Goal: Information Seeking & Learning: Learn about a topic

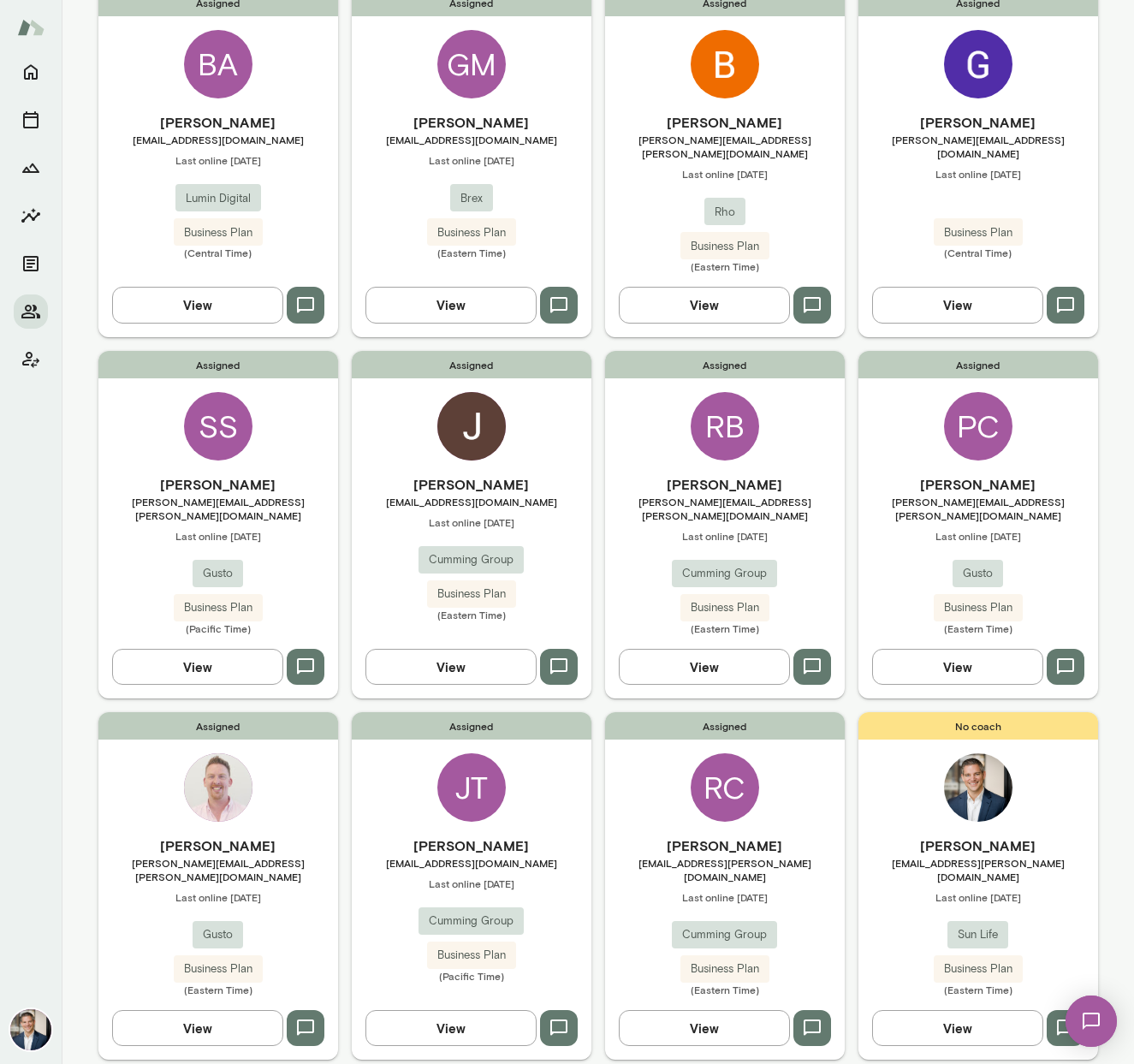
scroll to position [188, 0]
click at [208, 473] on h6 "[PERSON_NAME]" at bounding box center [218, 483] width 240 height 21
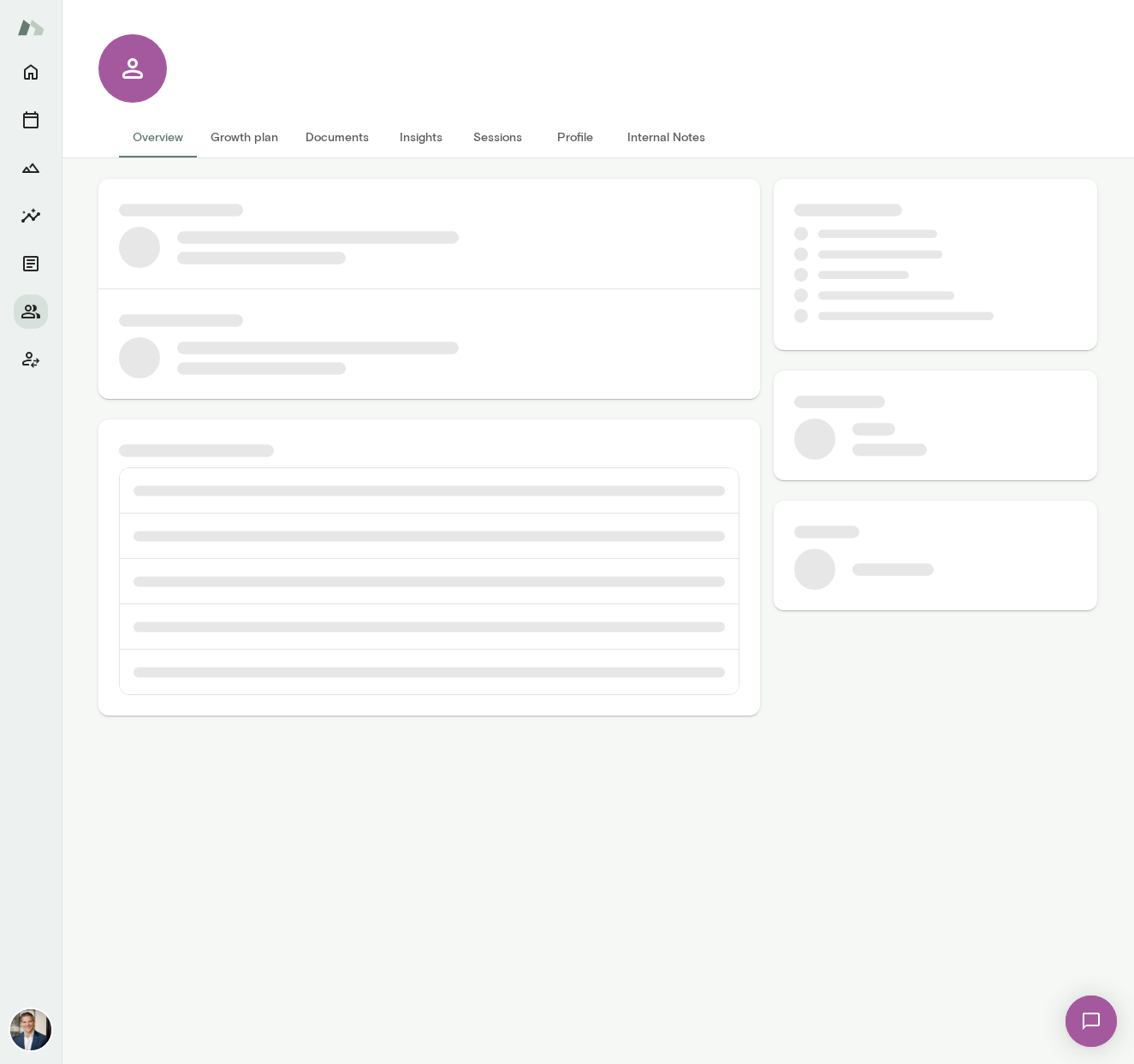
click at [630, 1011] on img at bounding box center [1091, 1021] width 70 height 70
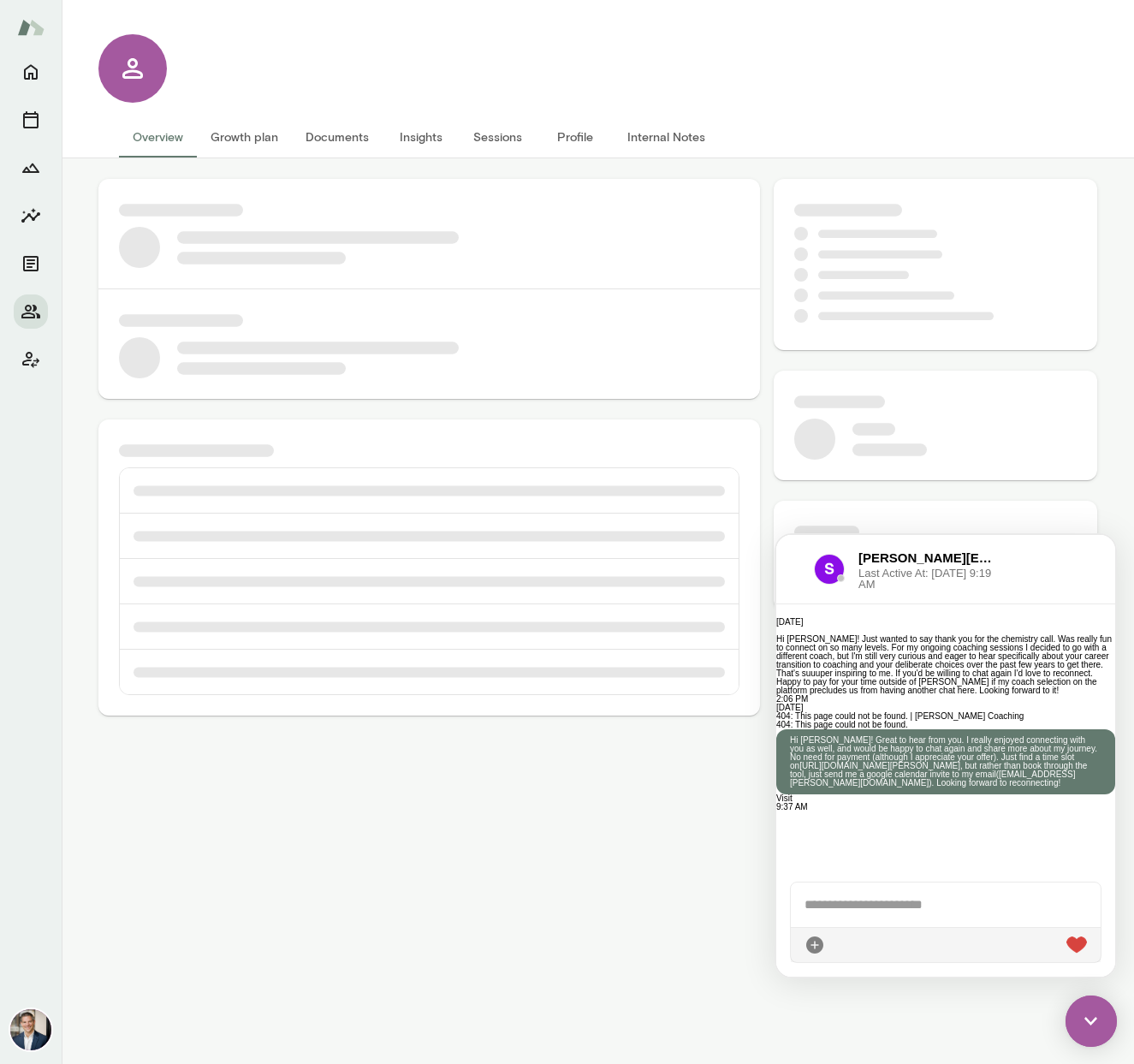
scroll to position [753, 0]
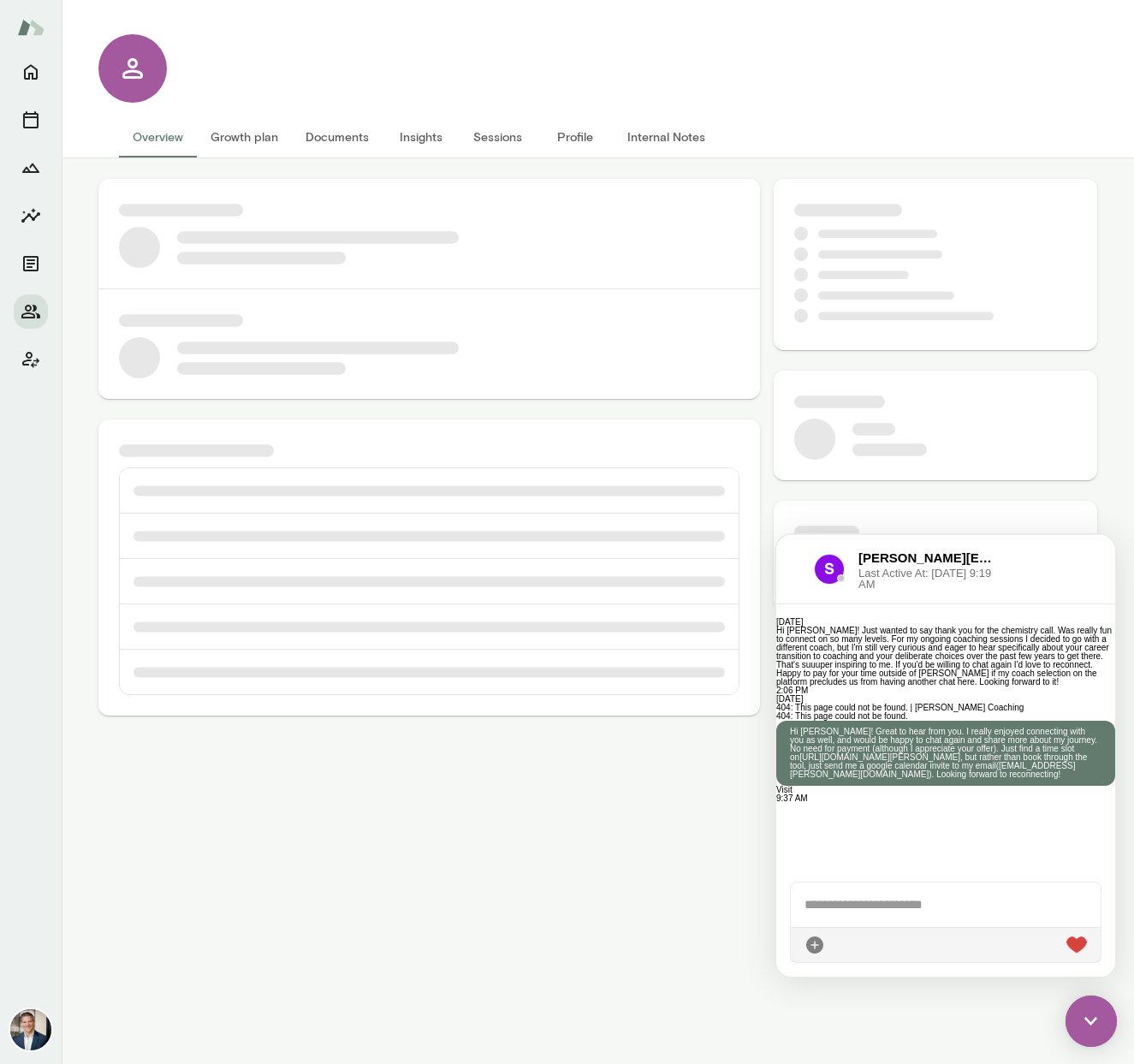
click at [626, 893] on main "Overview Growth plan Documents Insights Sessions Profile Internal Notes" at bounding box center [597, 532] width 1072 height 1064
click at [630, 1019] on img at bounding box center [1091, 1021] width 52 height 52
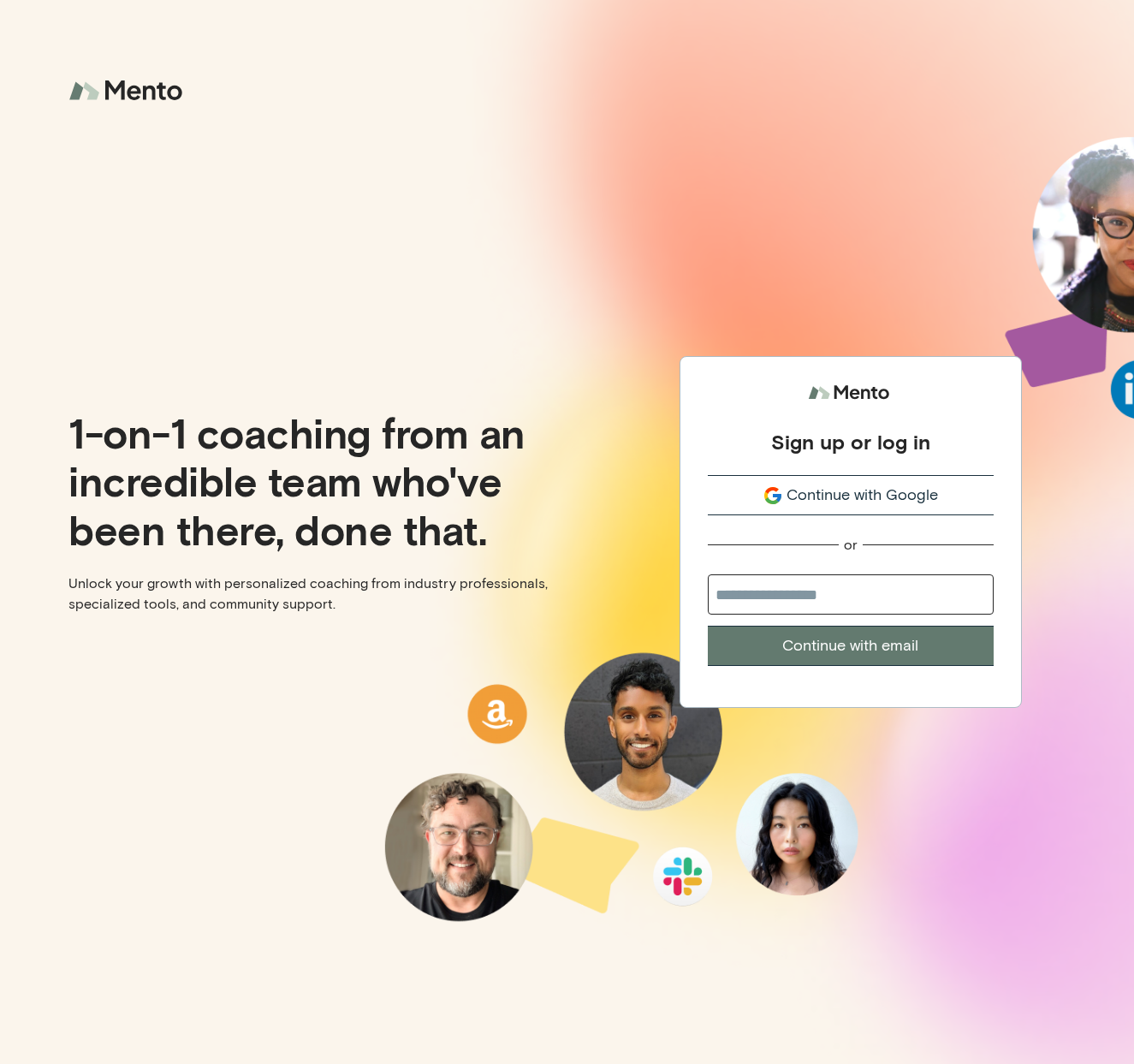
click at [860, 501] on span "Continue with Google" at bounding box center [862, 495] width 152 height 23
click at [830, 495] on span "Continue with Google" at bounding box center [862, 495] width 152 height 23
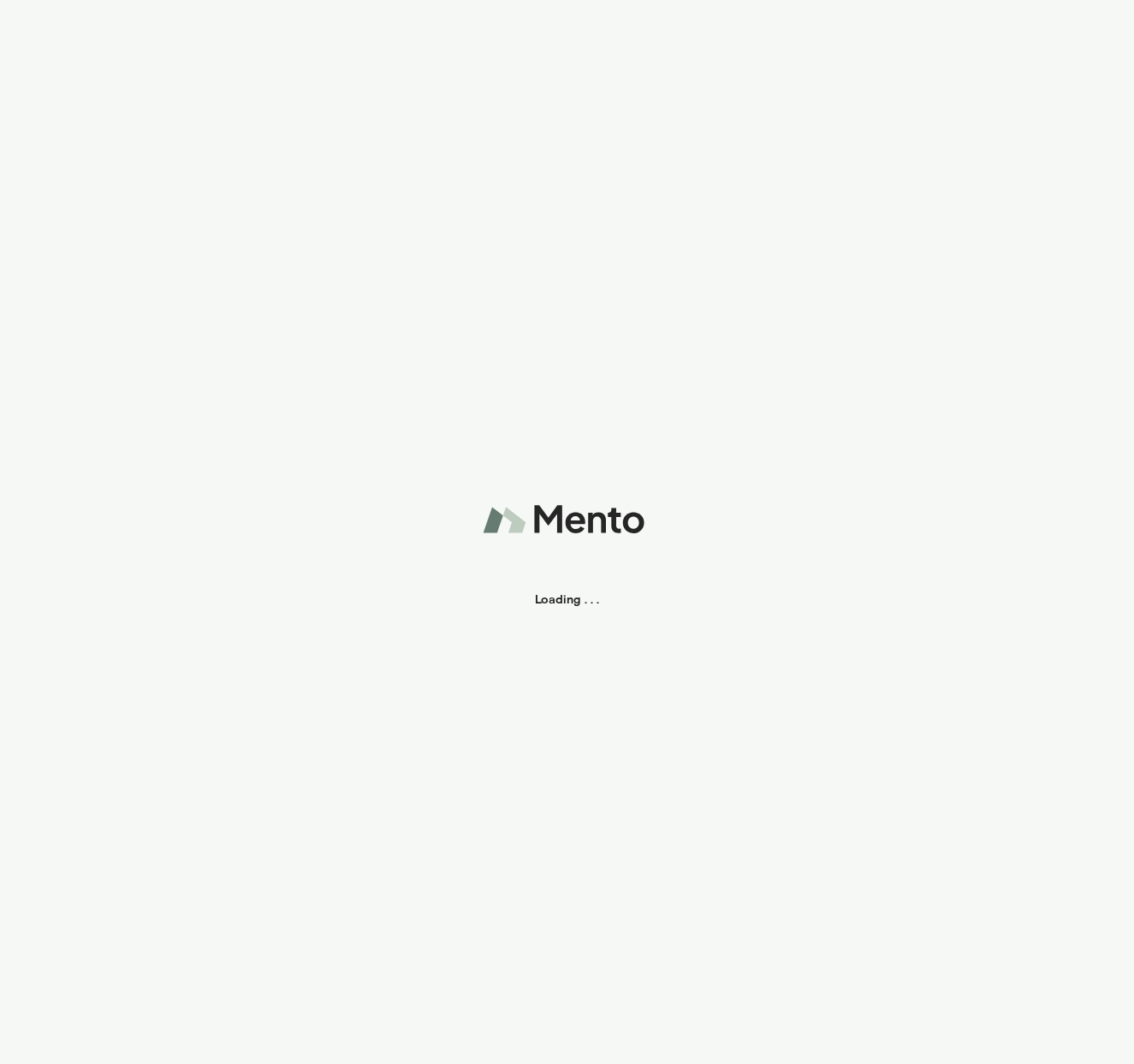
click at [866, 495] on div "Loading . . ." at bounding box center [567, 532] width 1134 height 1064
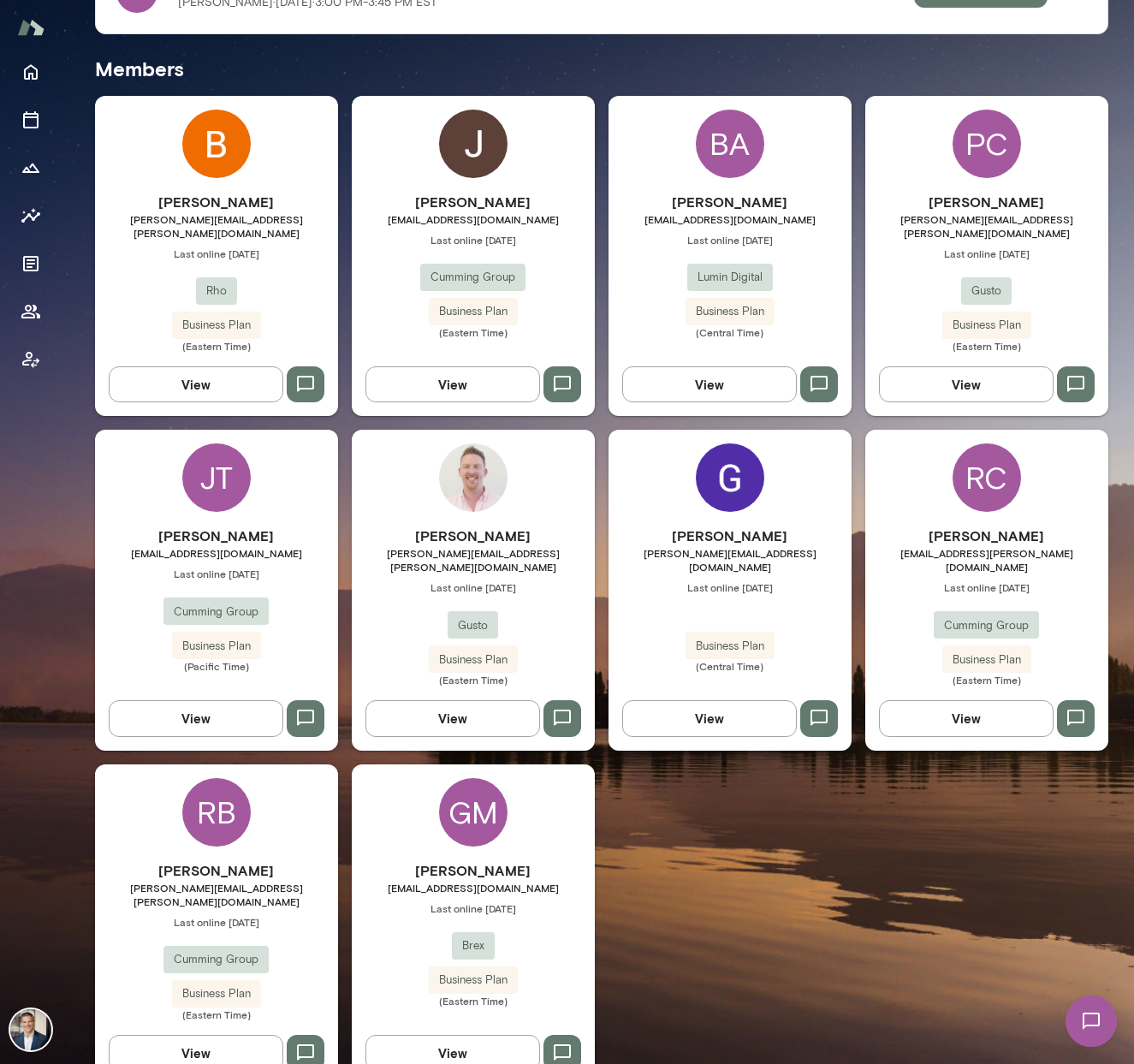
scroll to position [200, 0]
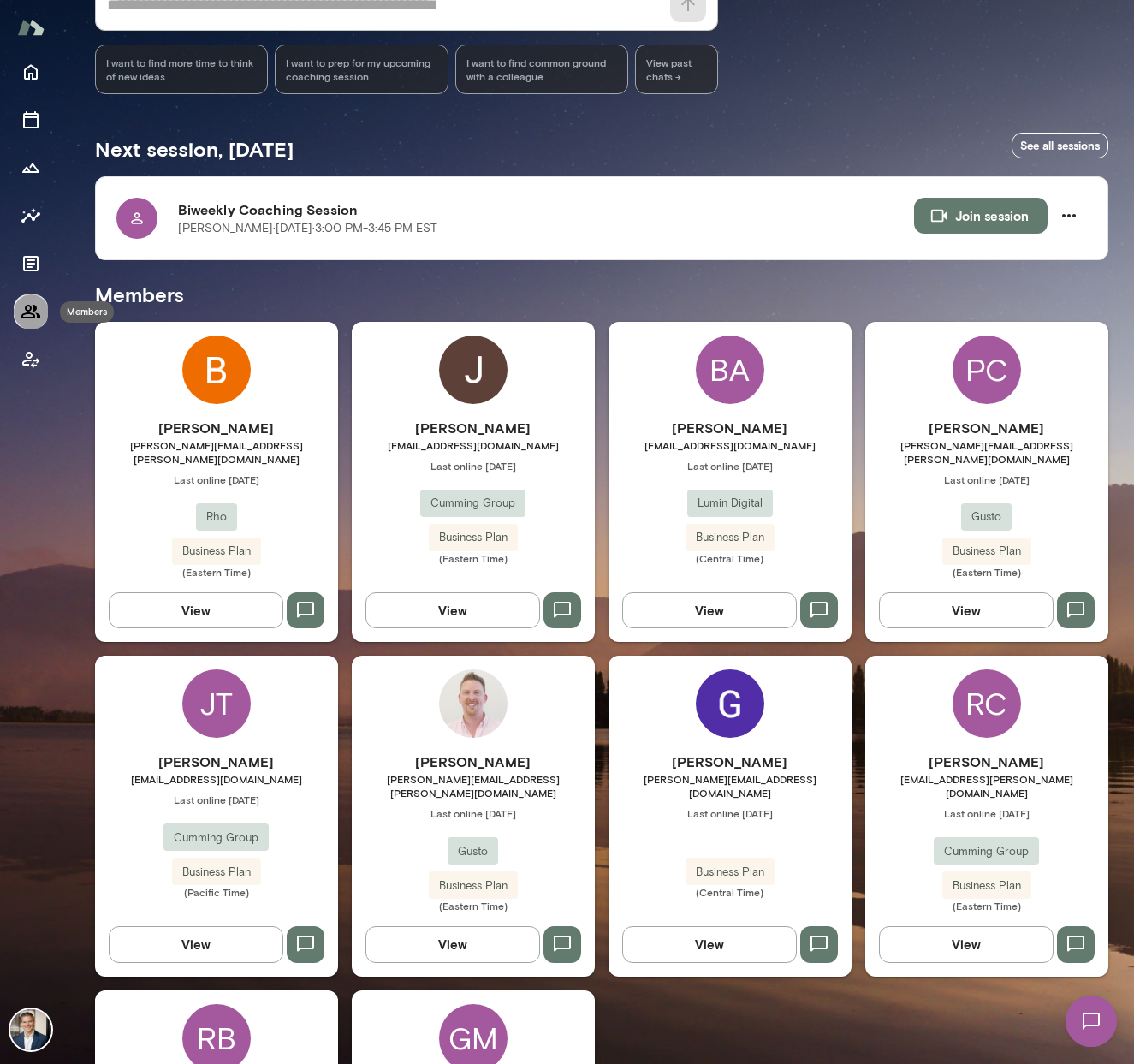
click at [28, 315] on icon "Members" at bounding box center [31, 312] width 21 height 21
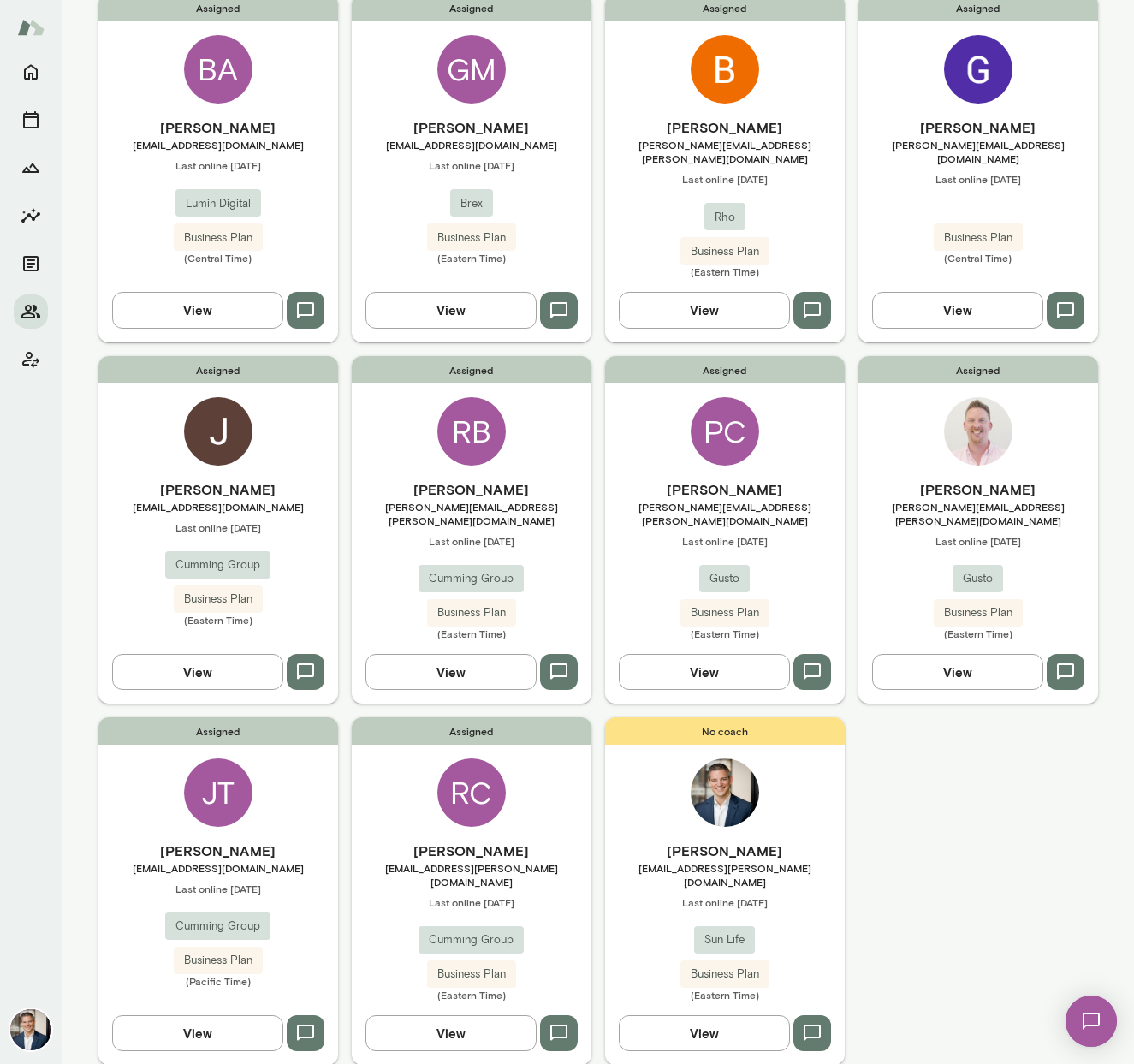
scroll to position [204, 0]
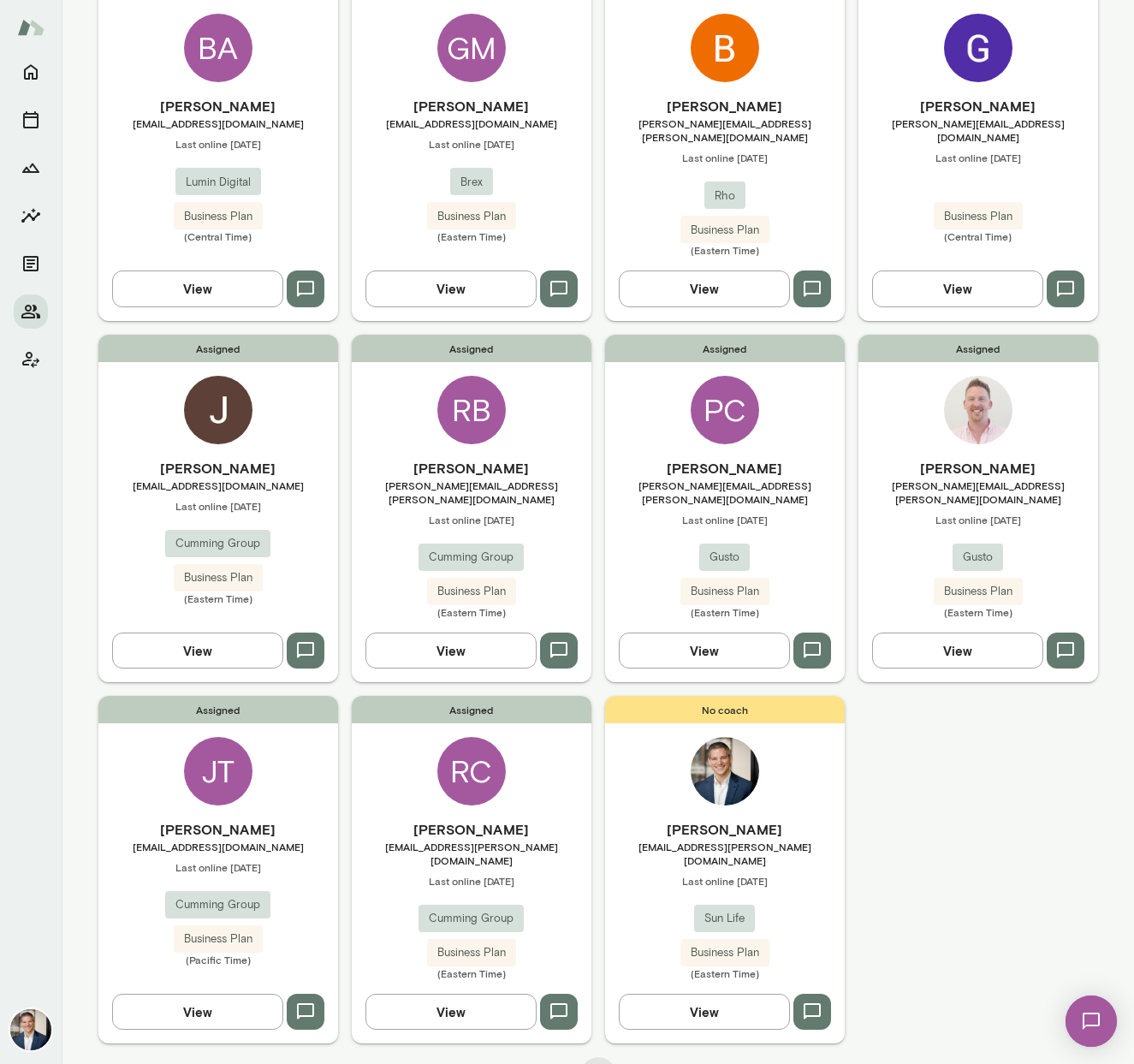
click at [242, 768] on div "JT" at bounding box center [218, 771] width 68 height 68
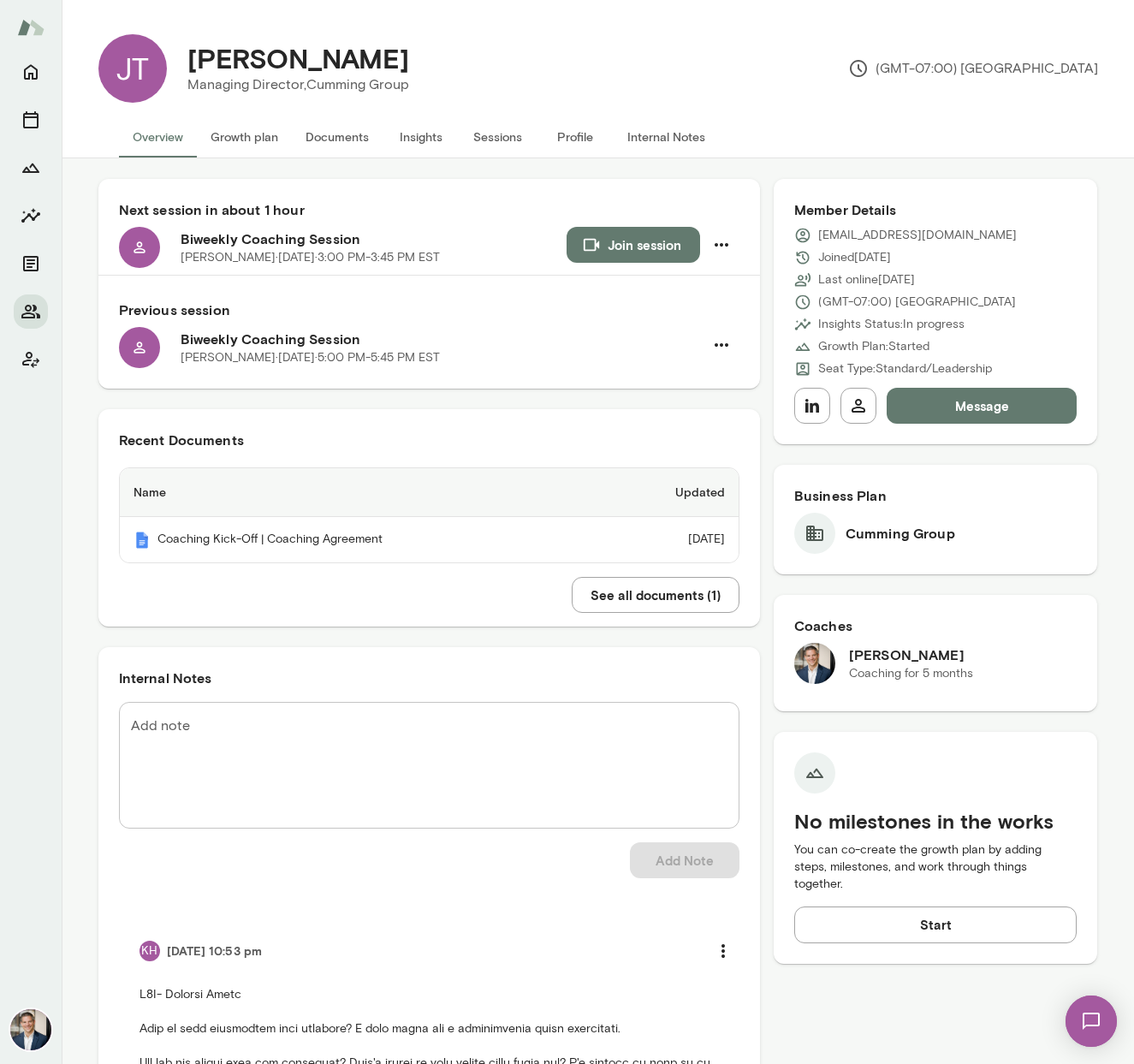
click at [413, 139] on button "Insights" at bounding box center [421, 137] width 77 height 41
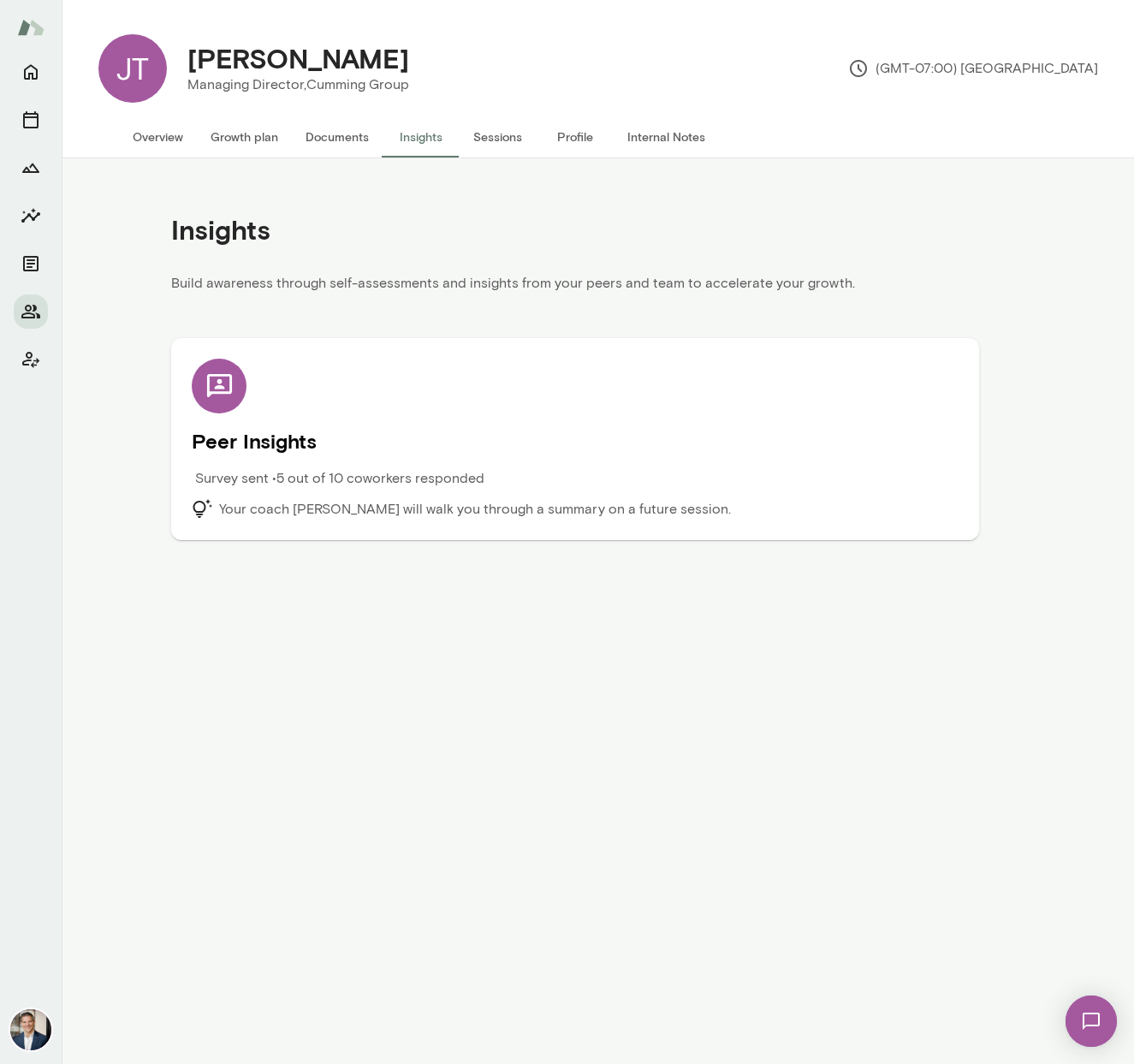
click at [464, 466] on div "Peer Insights Survey sent • 5 out of 10 coworkers responded Your coach Mark Zsc…" at bounding box center [575, 439] width 767 height 161
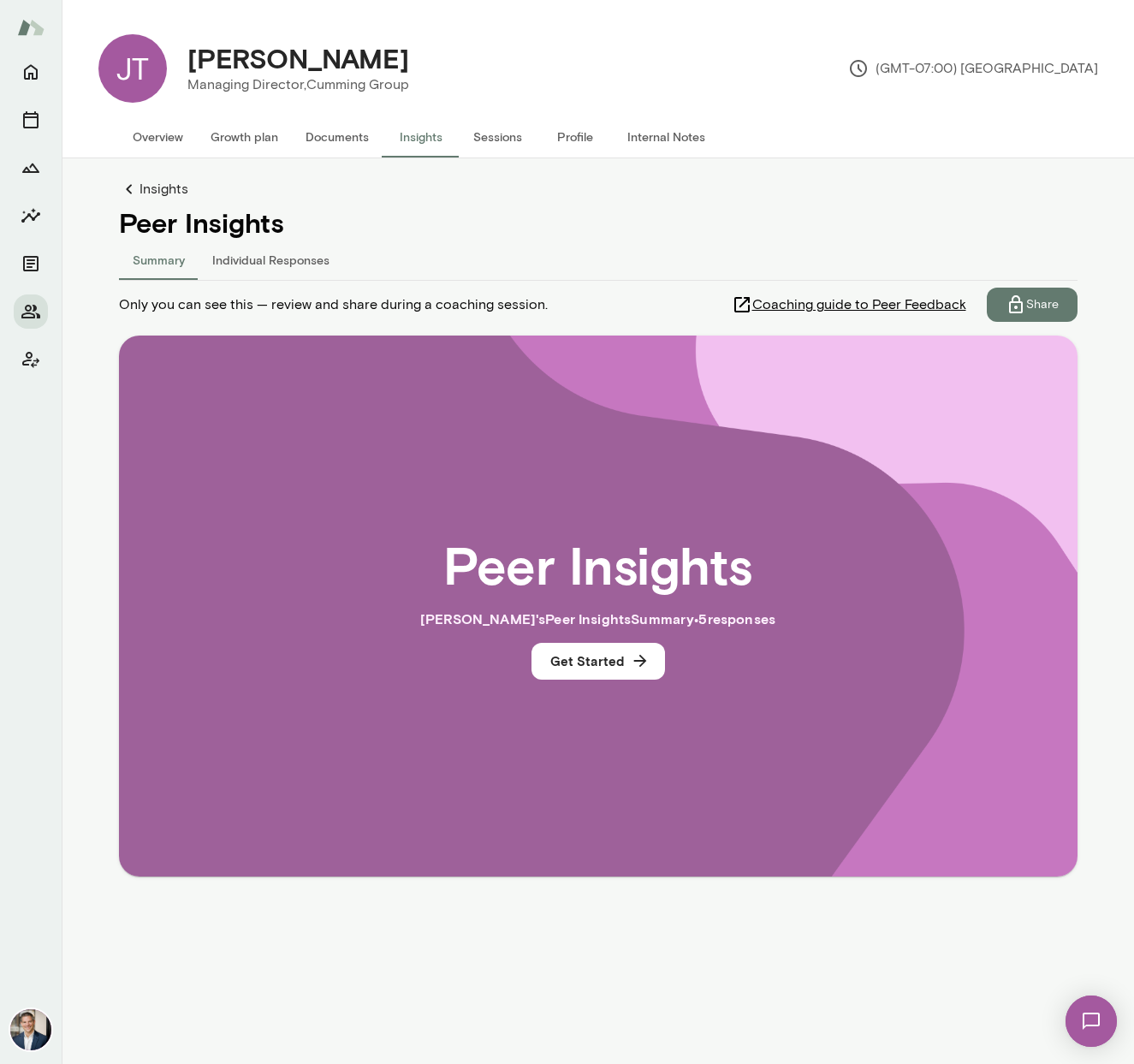
click at [850, 305] on span "Coaching guide to Peer Feedback" at bounding box center [859, 304] width 214 height 21
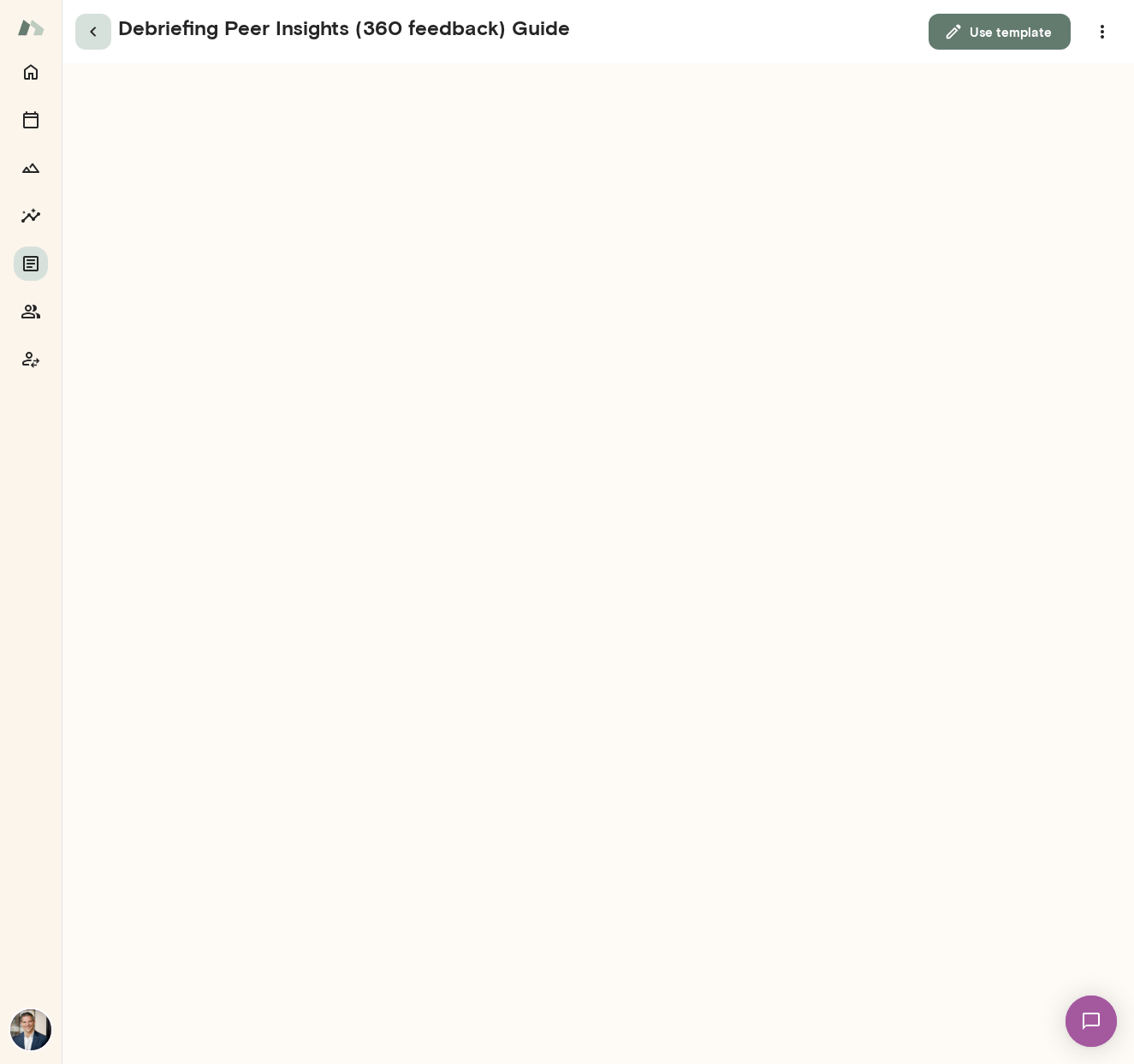
click at [93, 30] on icon "button" at bounding box center [93, 32] width 6 height 9
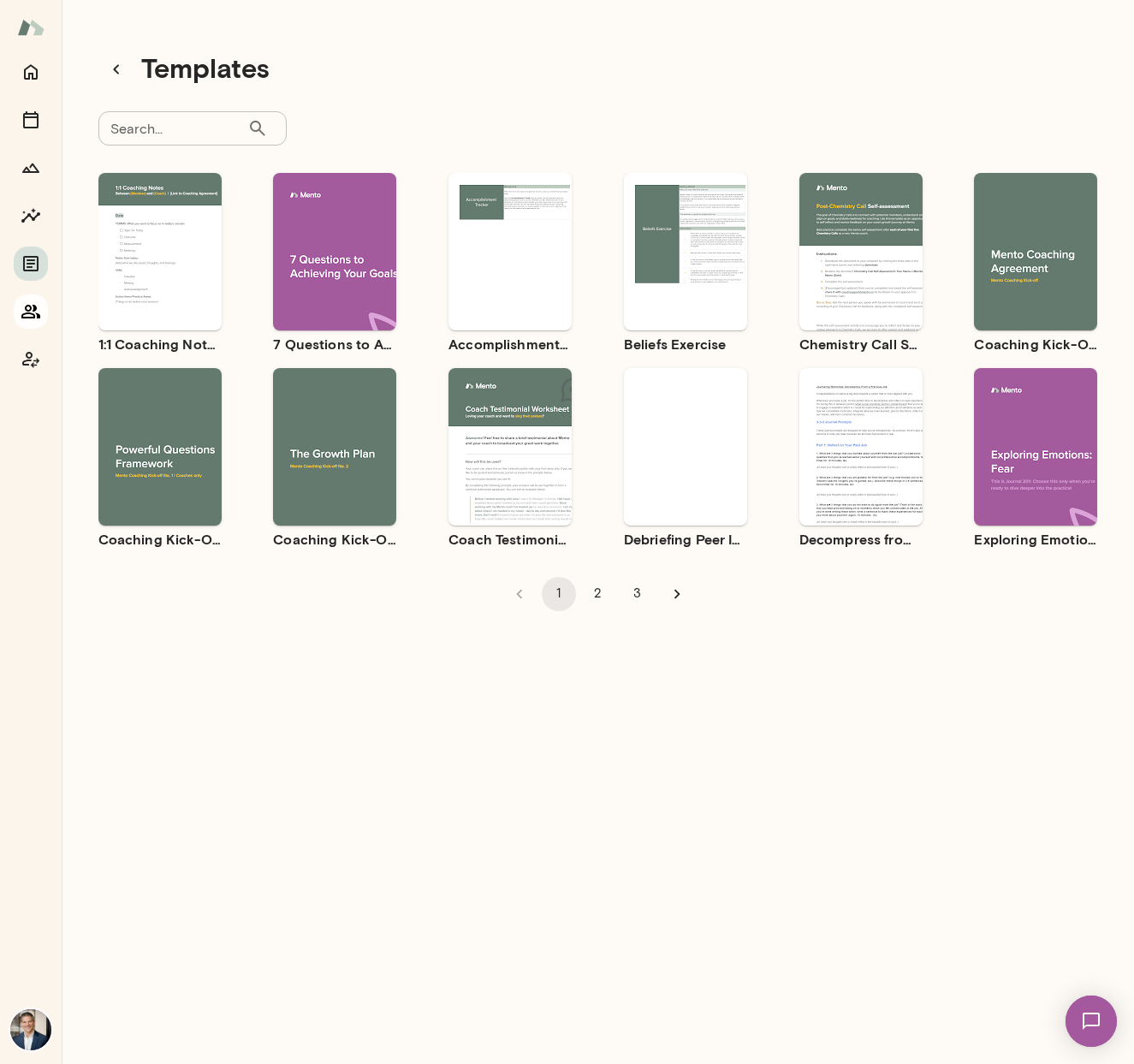
click at [35, 309] on icon "Members" at bounding box center [31, 311] width 19 height 14
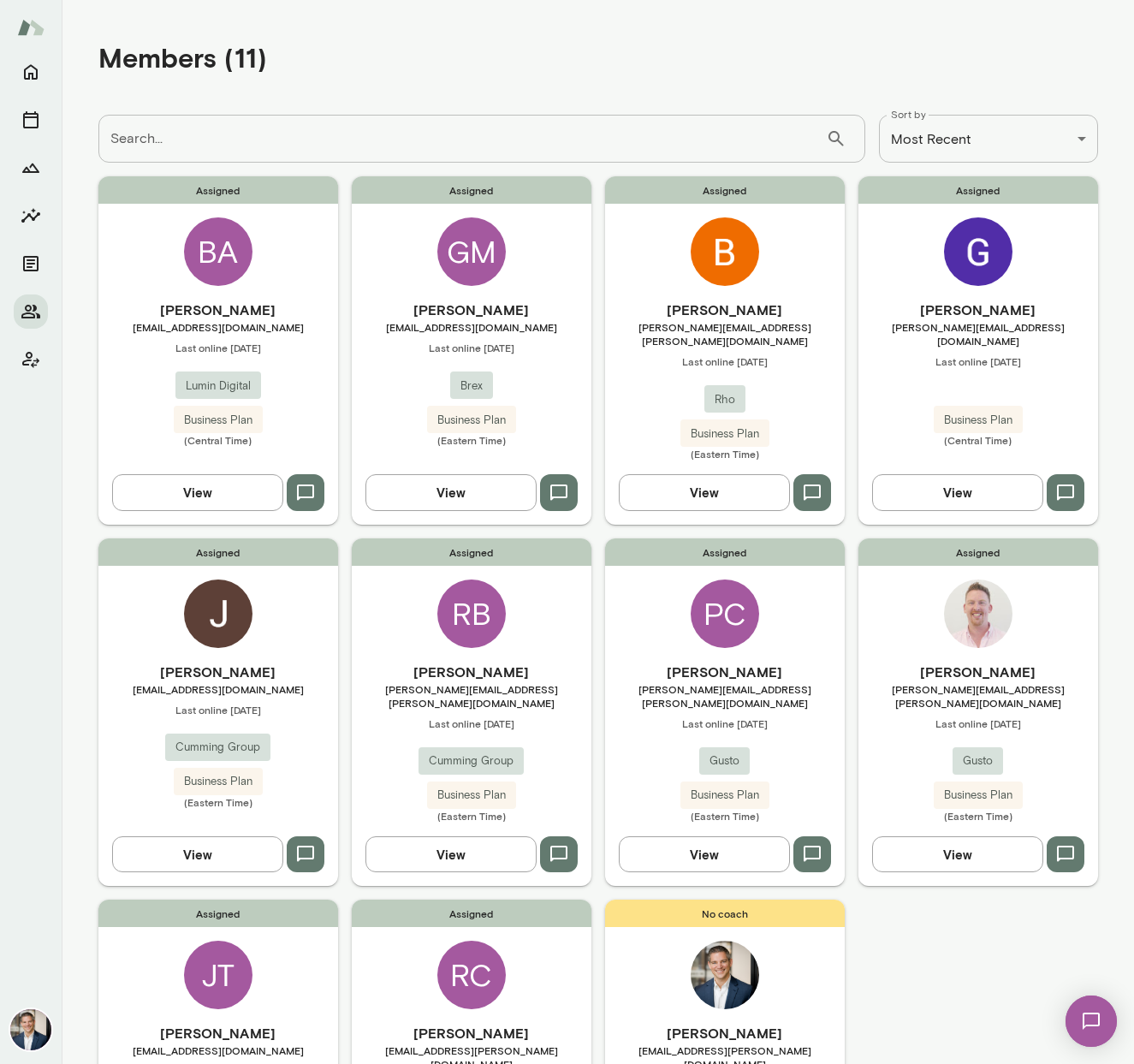
scroll to position [204, 0]
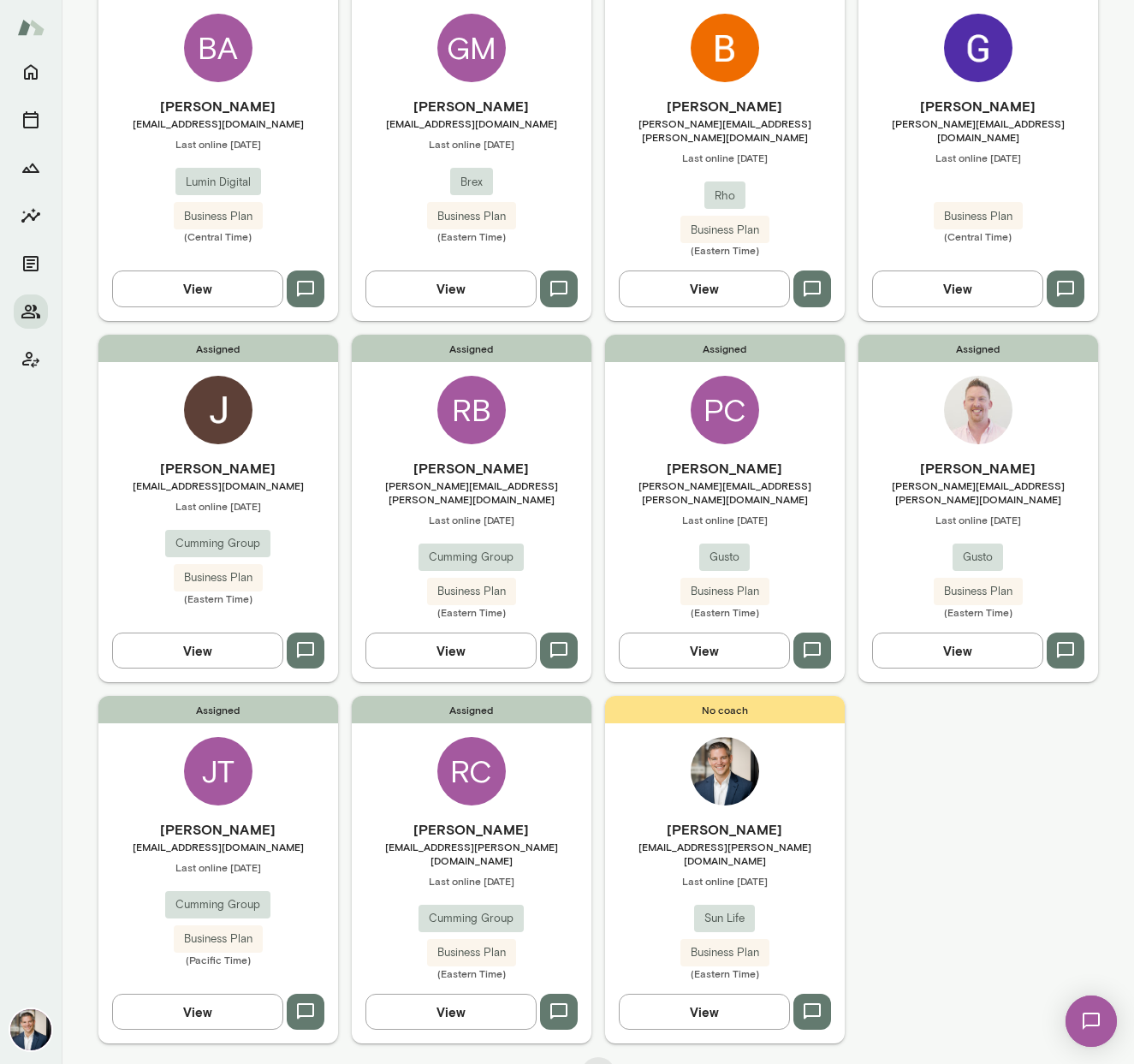
click at [269, 758] on div "Assigned JT Josiah Thompson jthompson@cumming-group.com Last online September 2…" at bounding box center [218, 869] width 240 height 347
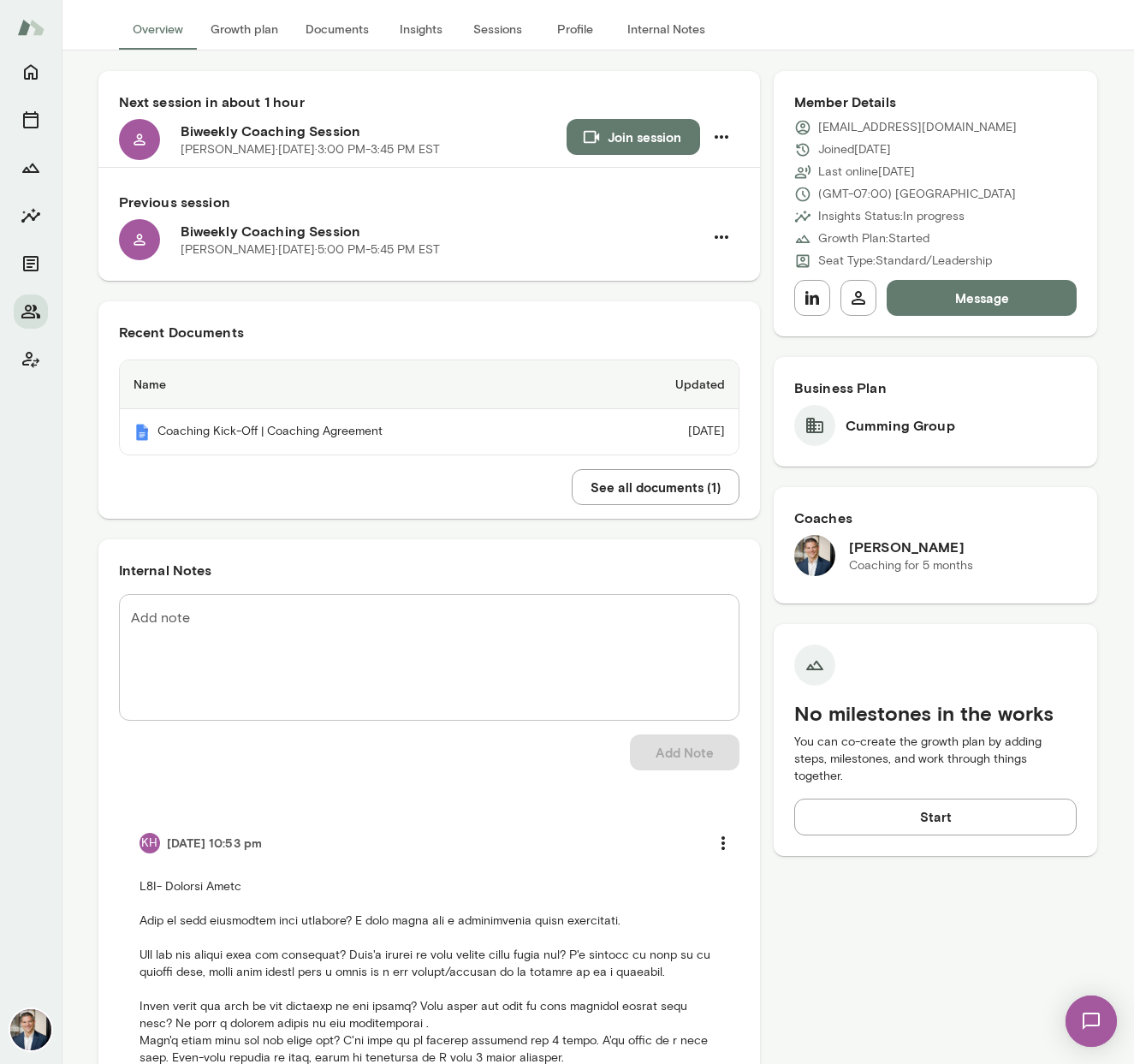
scroll to position [111, 0]
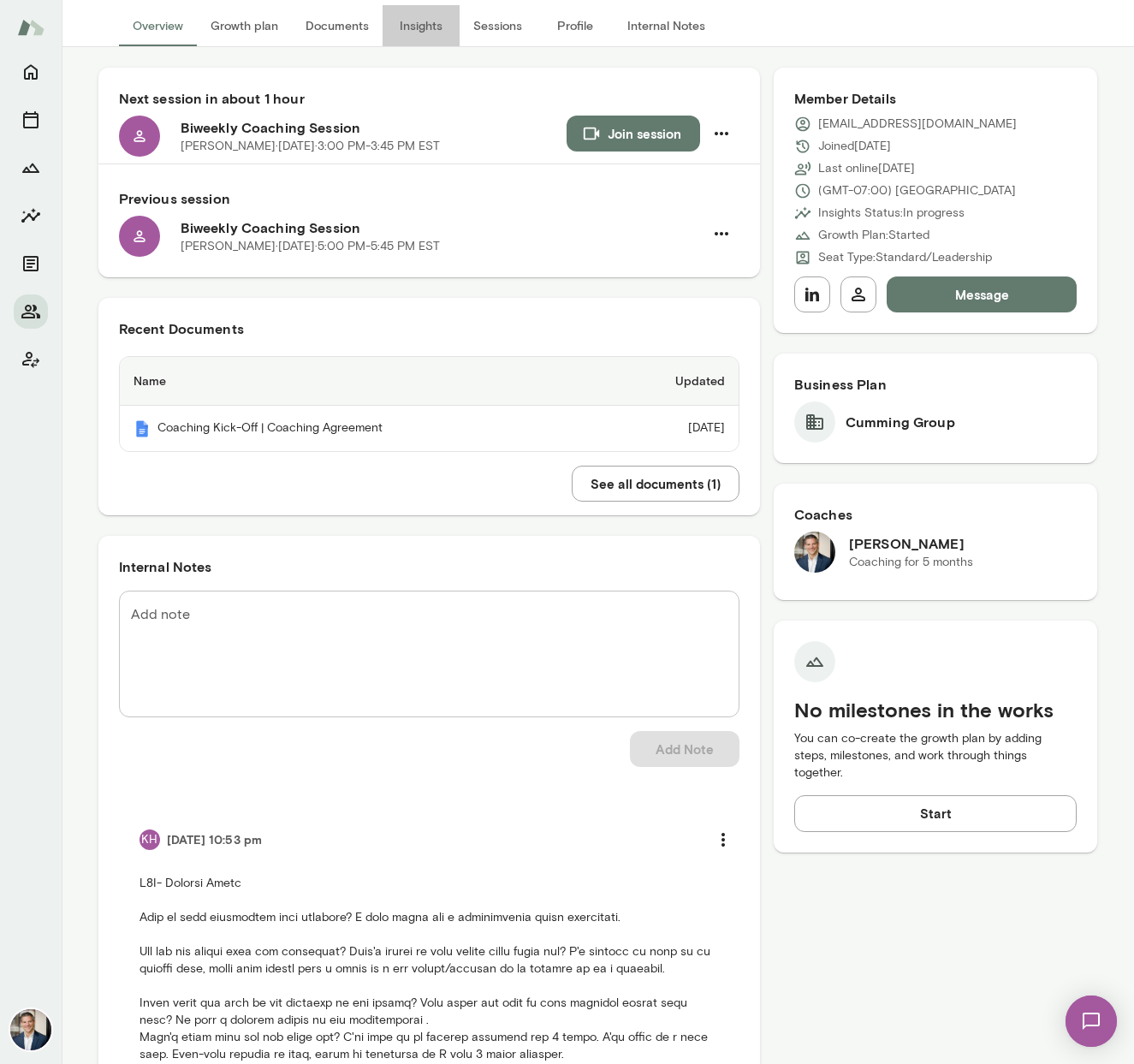
click at [423, 30] on button "Insights" at bounding box center [421, 25] width 77 height 41
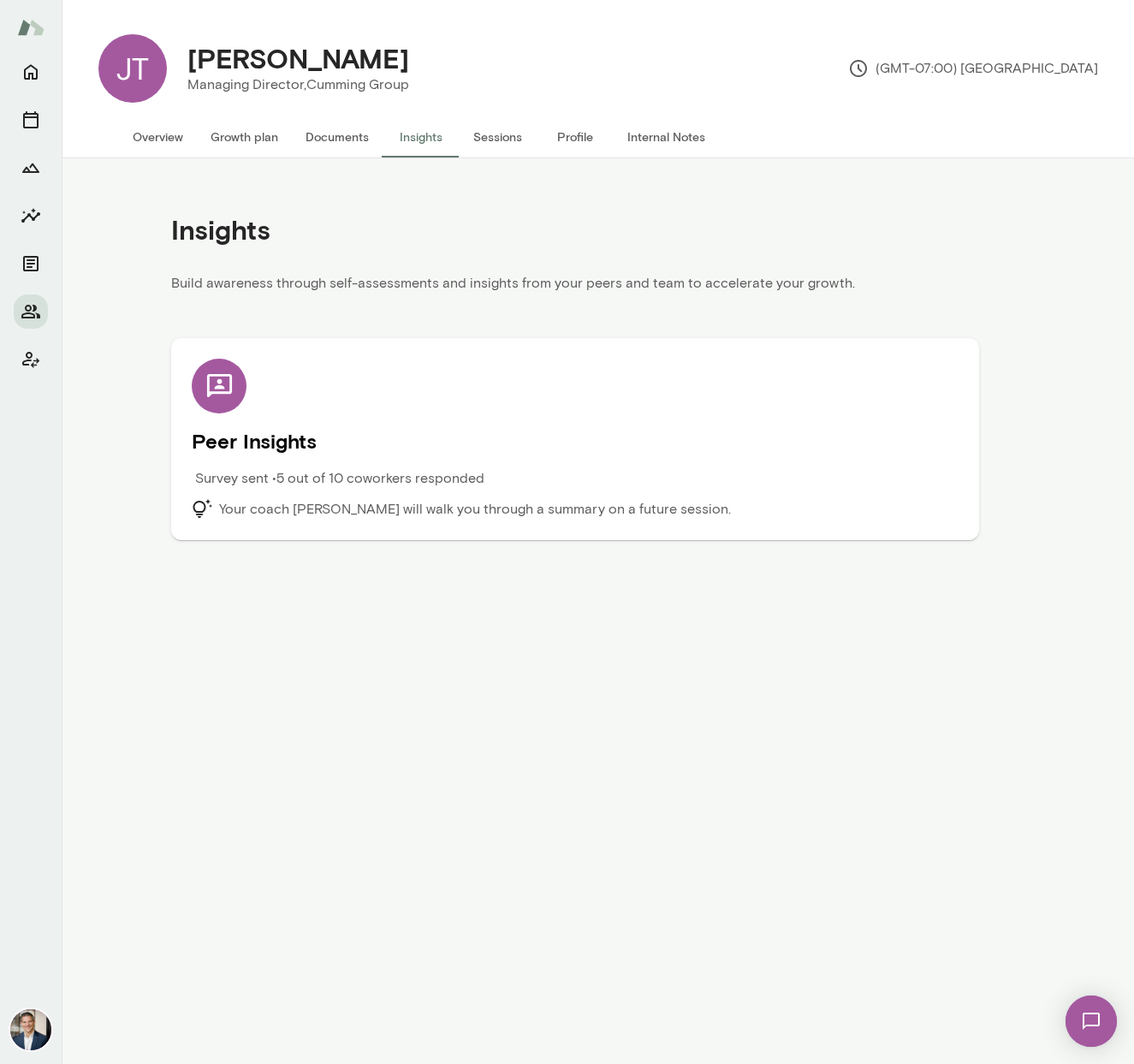
click at [389, 458] on div "Peer Insights Survey sent • 5 out of 10 coworkers responded Your coach Mark Zsc…" at bounding box center [575, 439] width 767 height 161
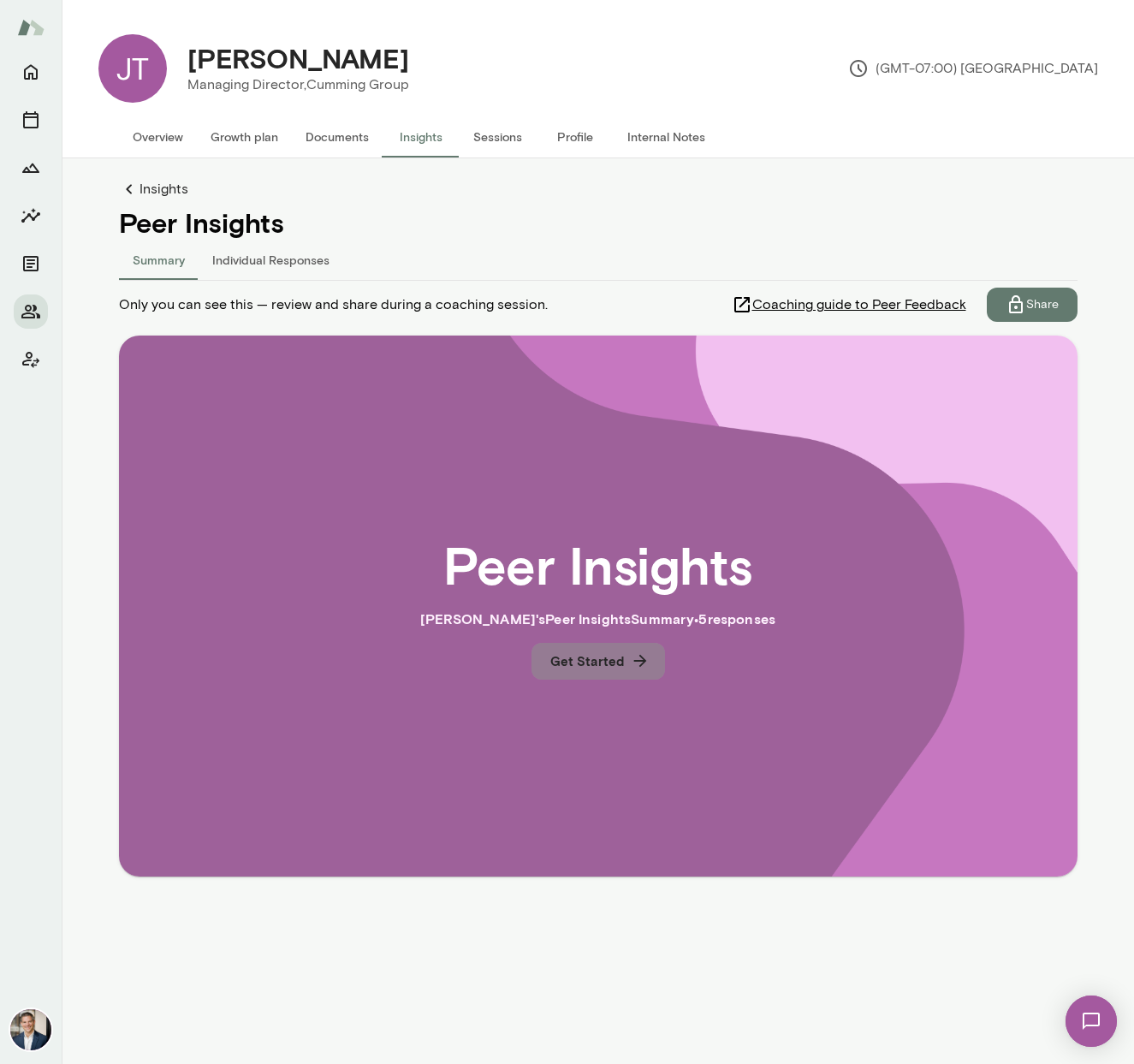
click at [603, 667] on button "Get Started" at bounding box center [598, 660] width 134 height 36
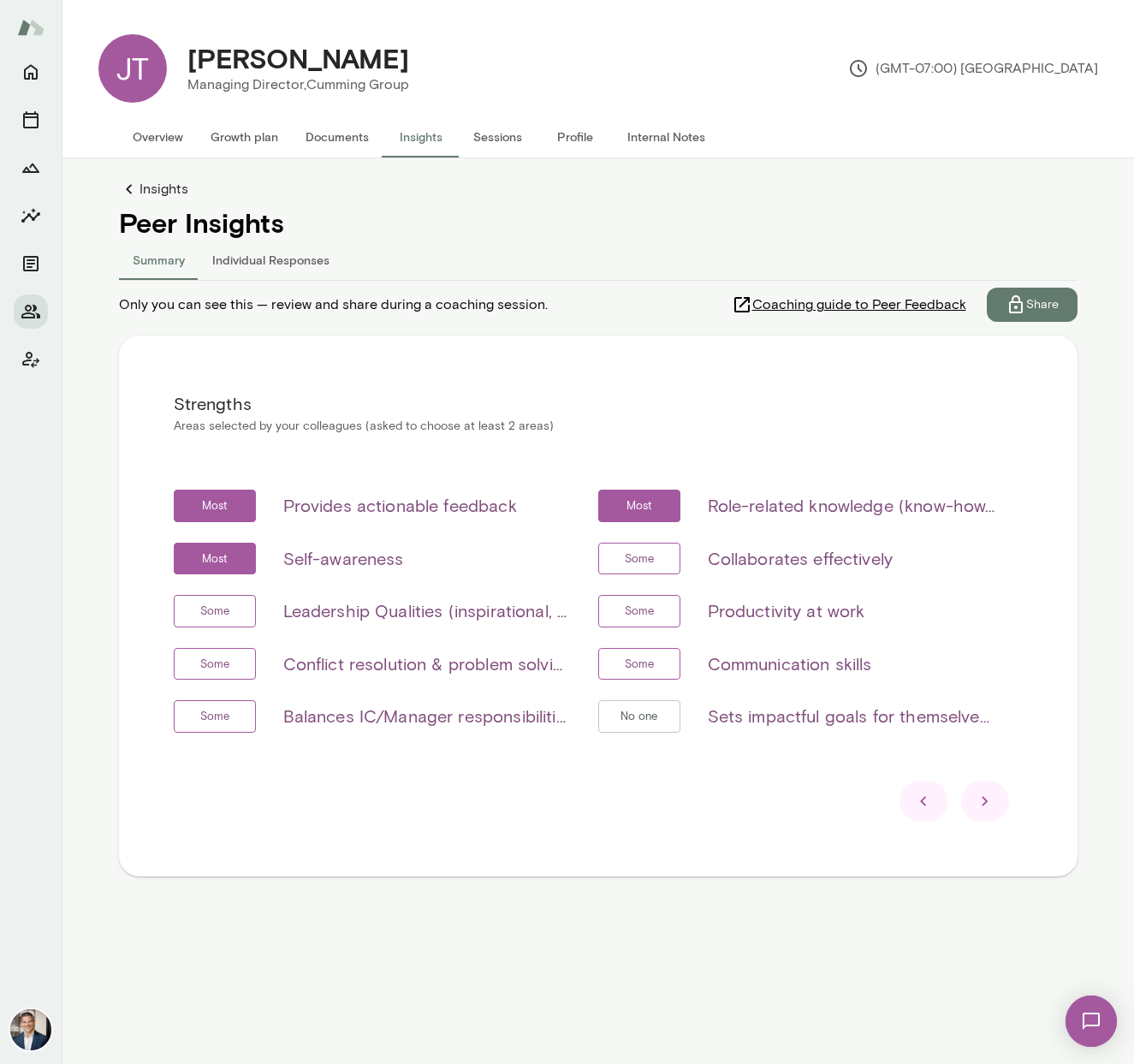
click at [992, 797] on icon at bounding box center [985, 802] width 21 height 21
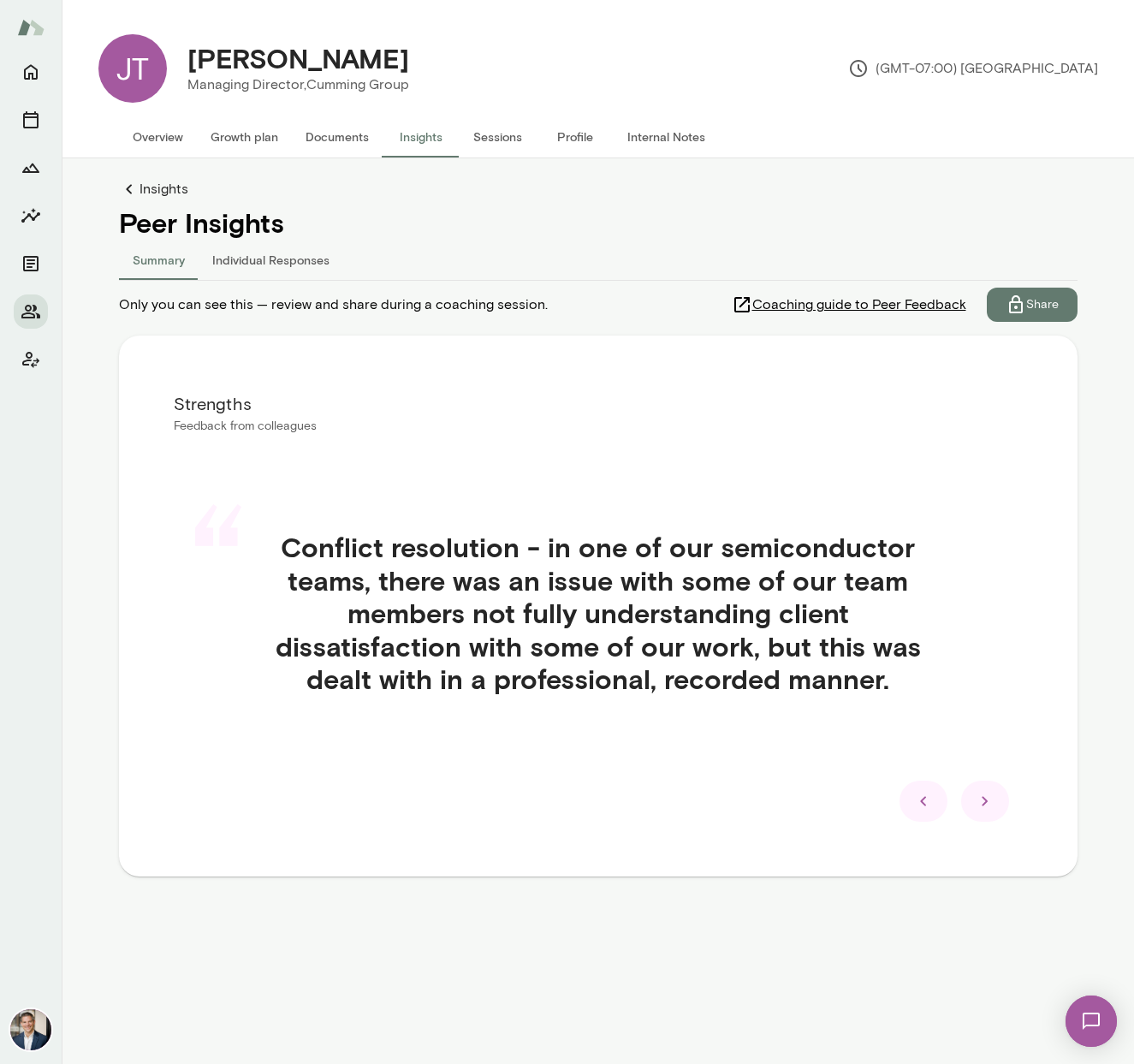
click at [992, 797] on icon at bounding box center [985, 802] width 21 height 21
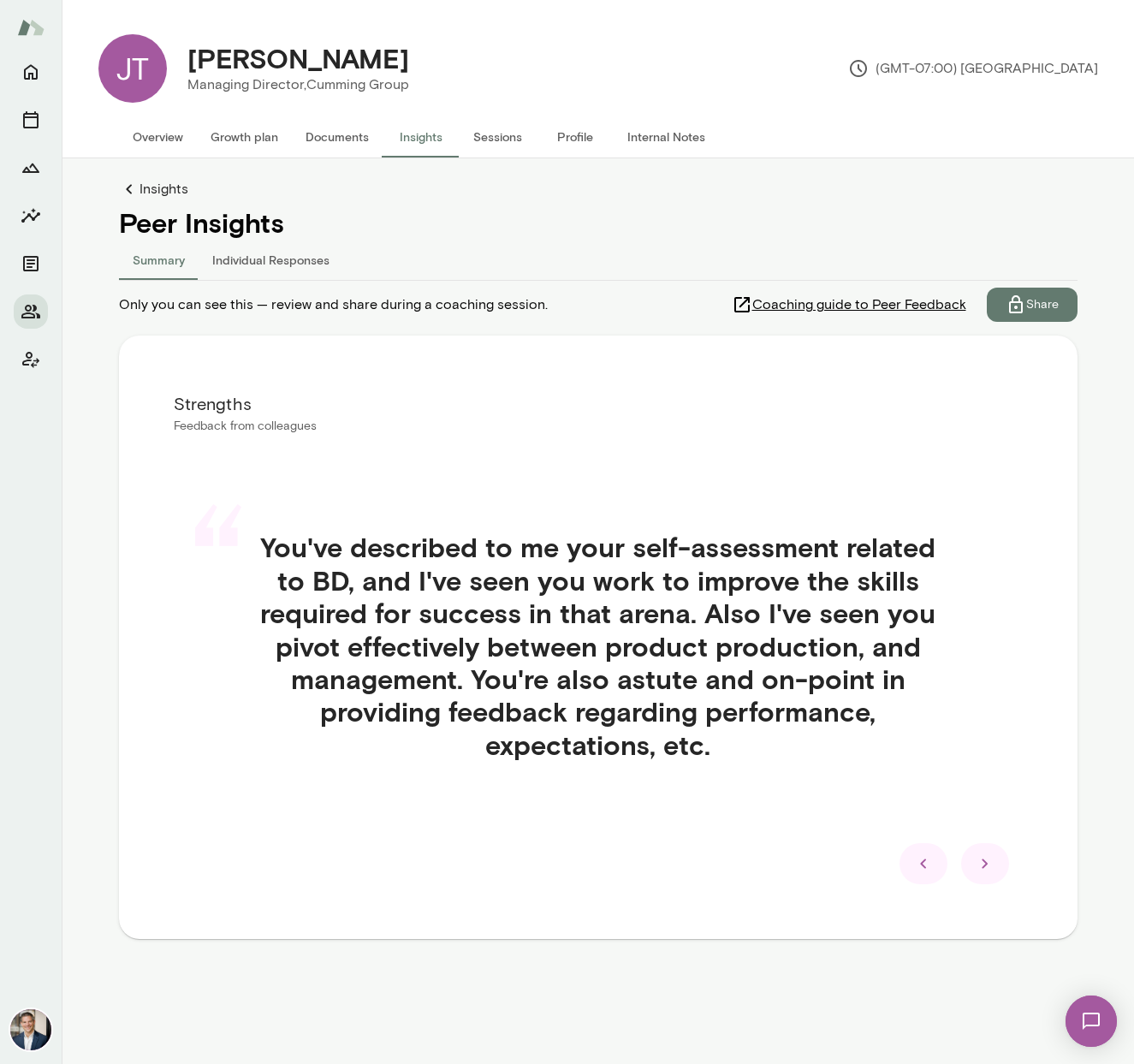
click at [992, 866] on icon at bounding box center [985, 864] width 21 height 21
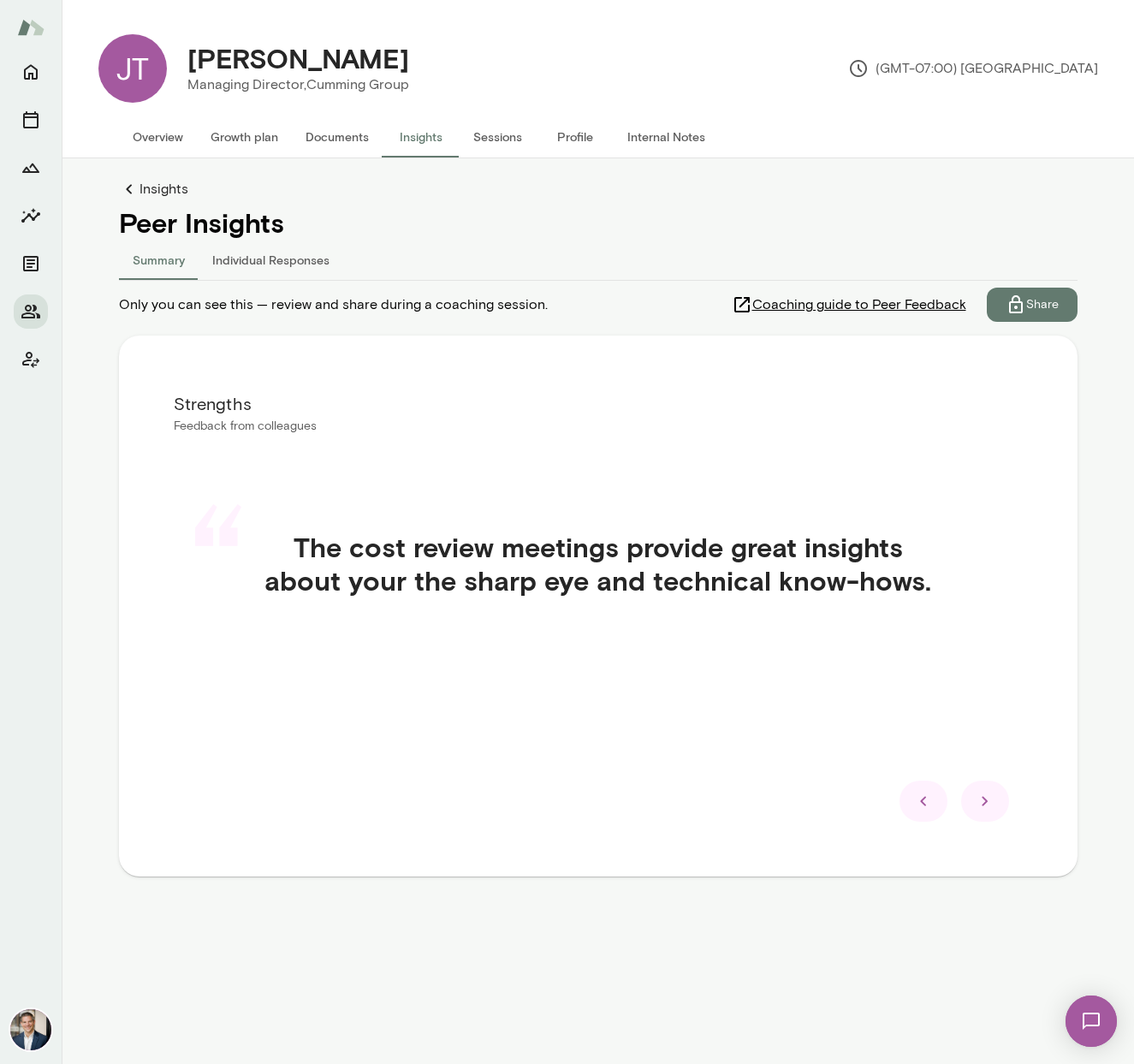
click at [994, 816] on div at bounding box center [984, 802] width 48 height 41
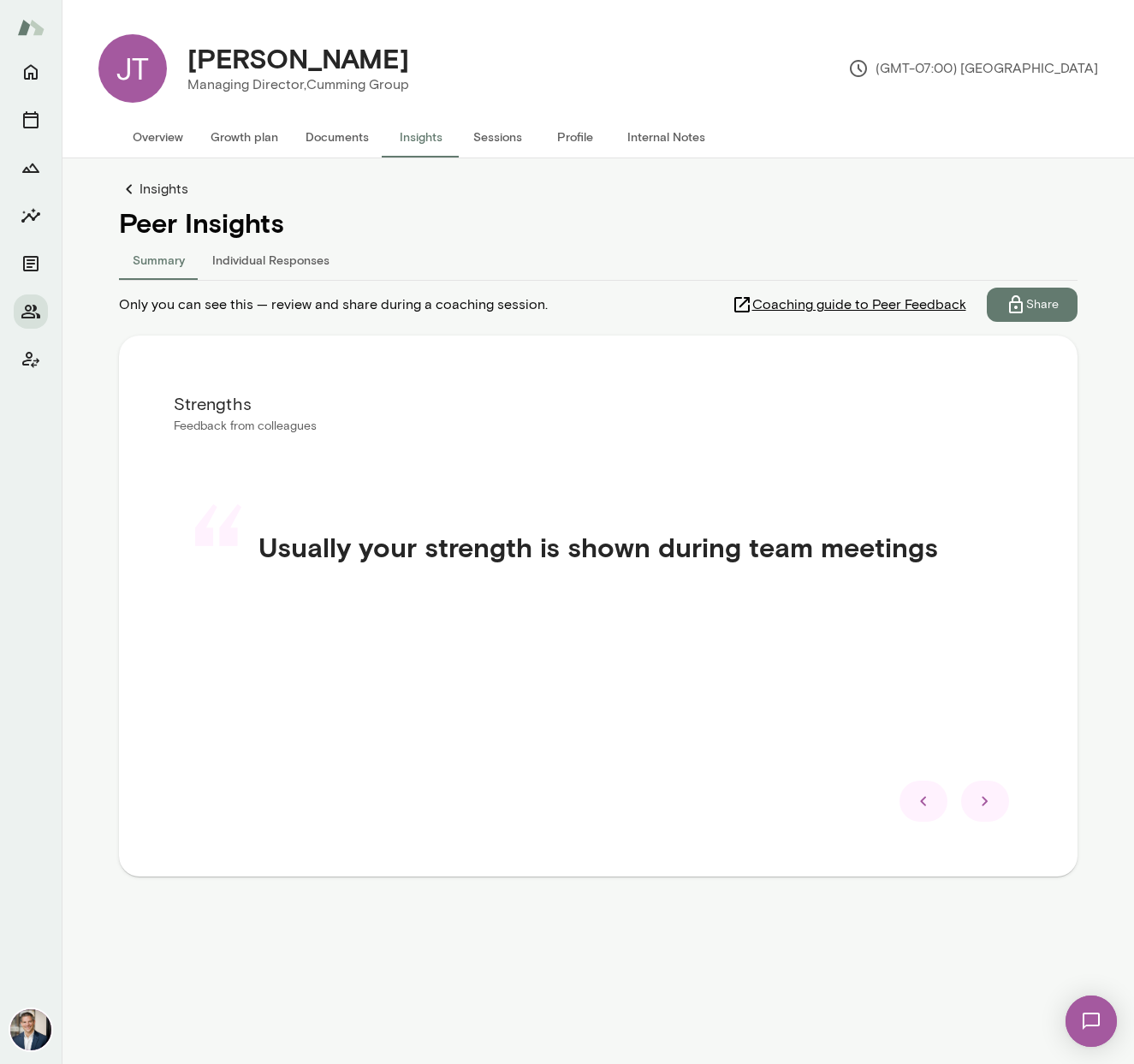
click at [994, 815] on div at bounding box center [984, 802] width 48 height 41
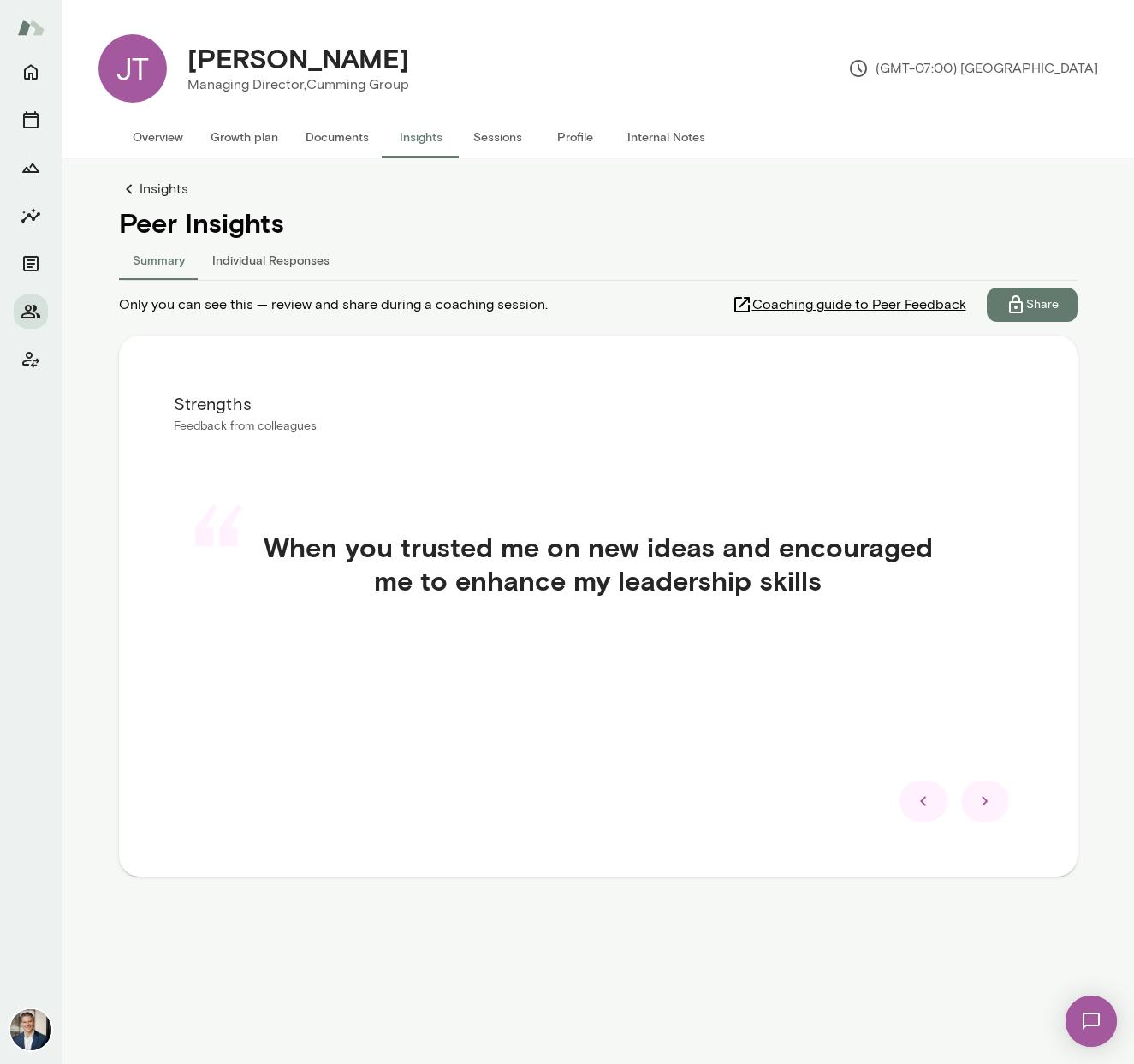
click at [994, 815] on div at bounding box center [984, 802] width 48 height 41
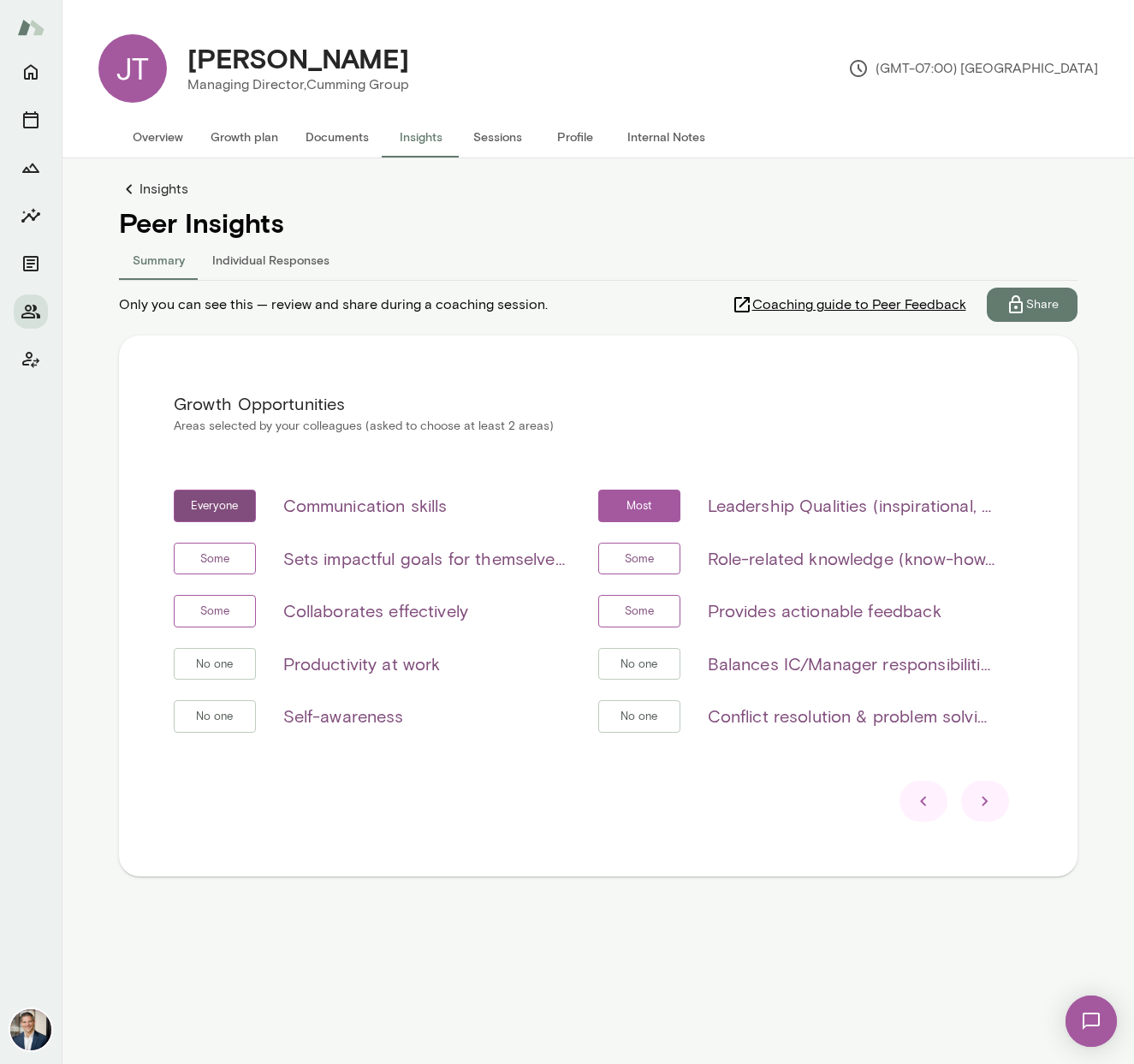
click at [994, 815] on div at bounding box center [984, 802] width 48 height 41
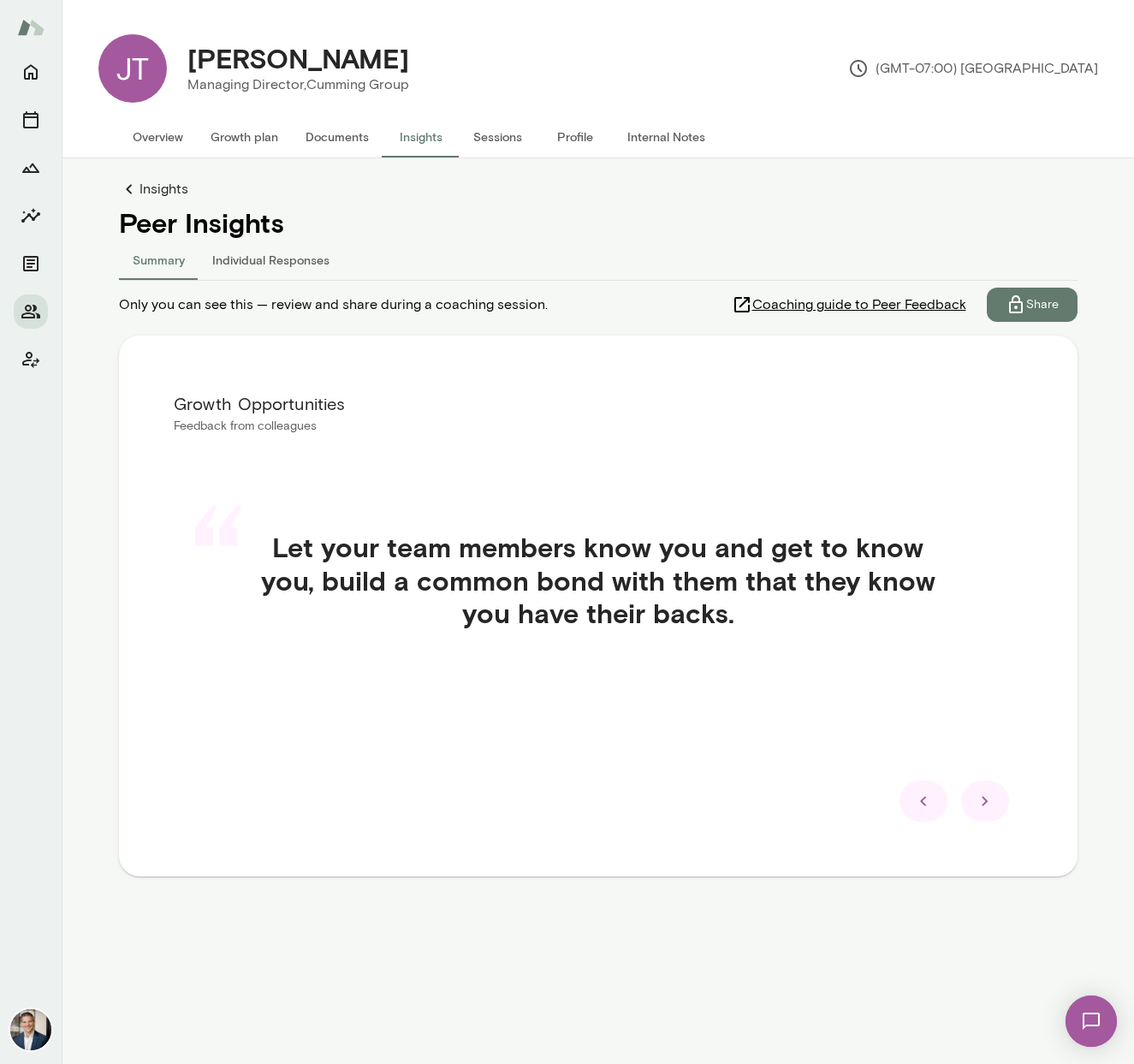
click at [994, 815] on div at bounding box center [984, 802] width 48 height 41
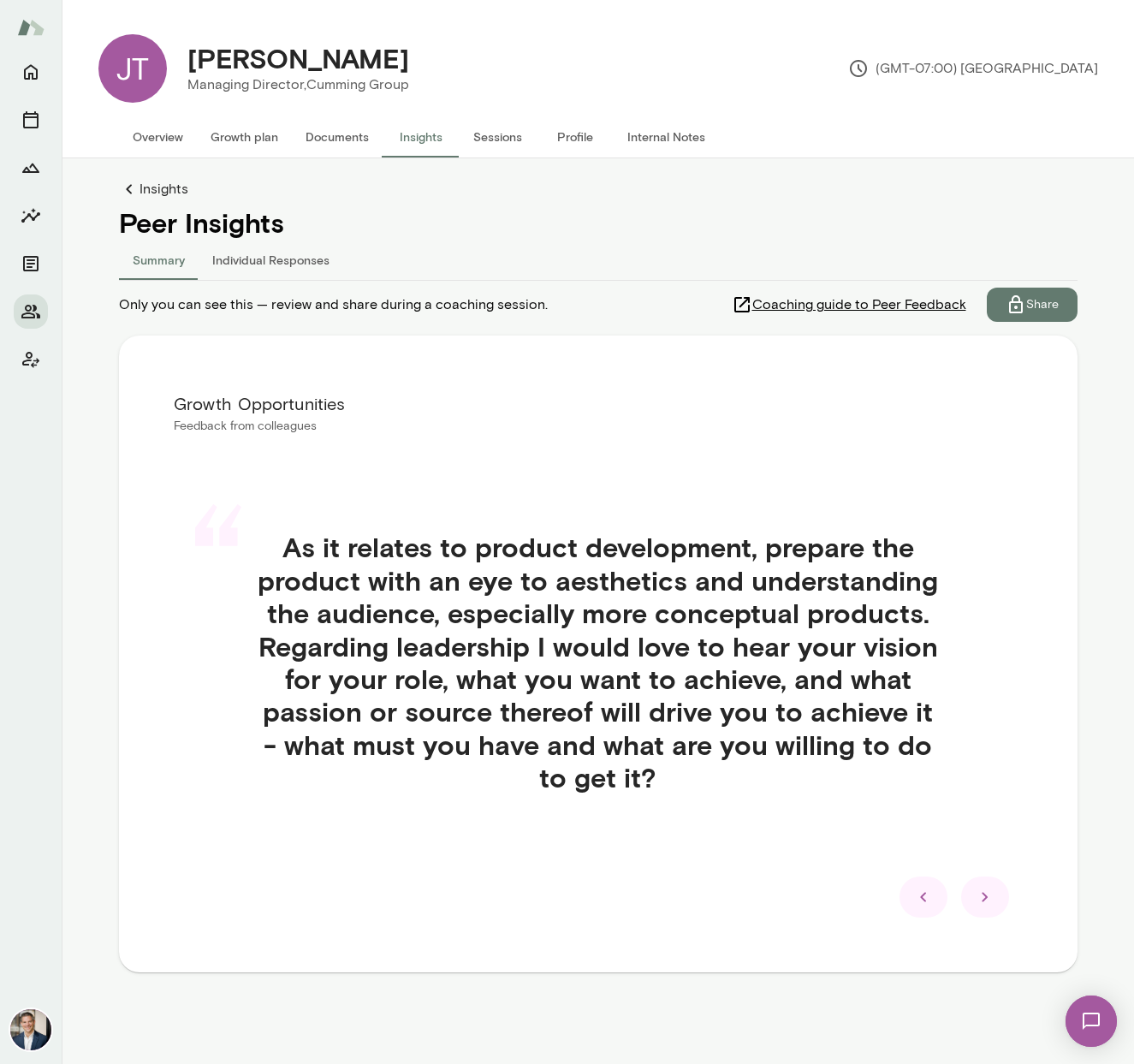
click at [970, 893] on div at bounding box center [984, 897] width 48 height 41
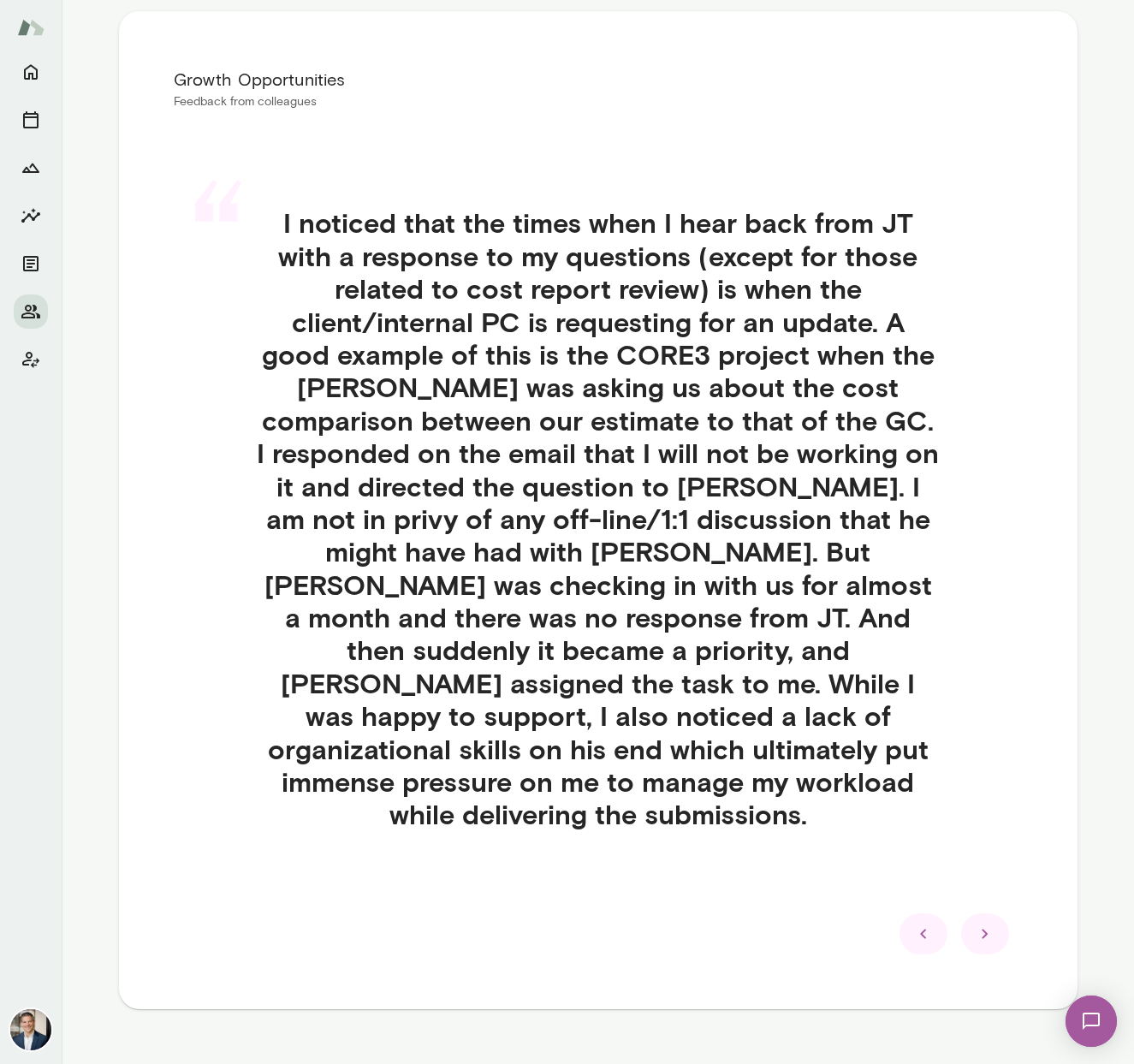
scroll to position [325, 0]
click at [979, 923] on icon at bounding box center [985, 933] width 21 height 21
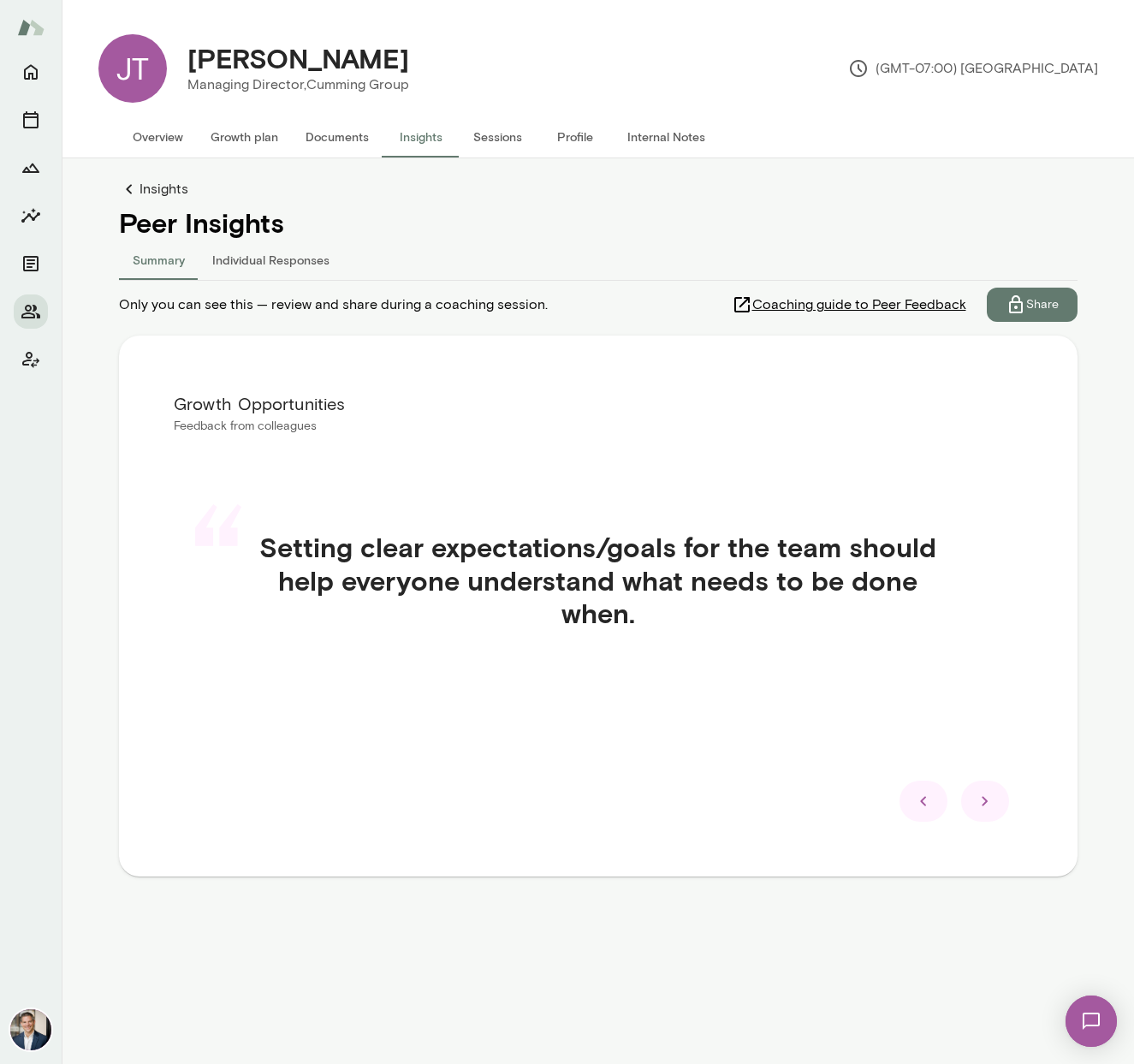
click at [989, 809] on icon at bounding box center [985, 802] width 21 height 21
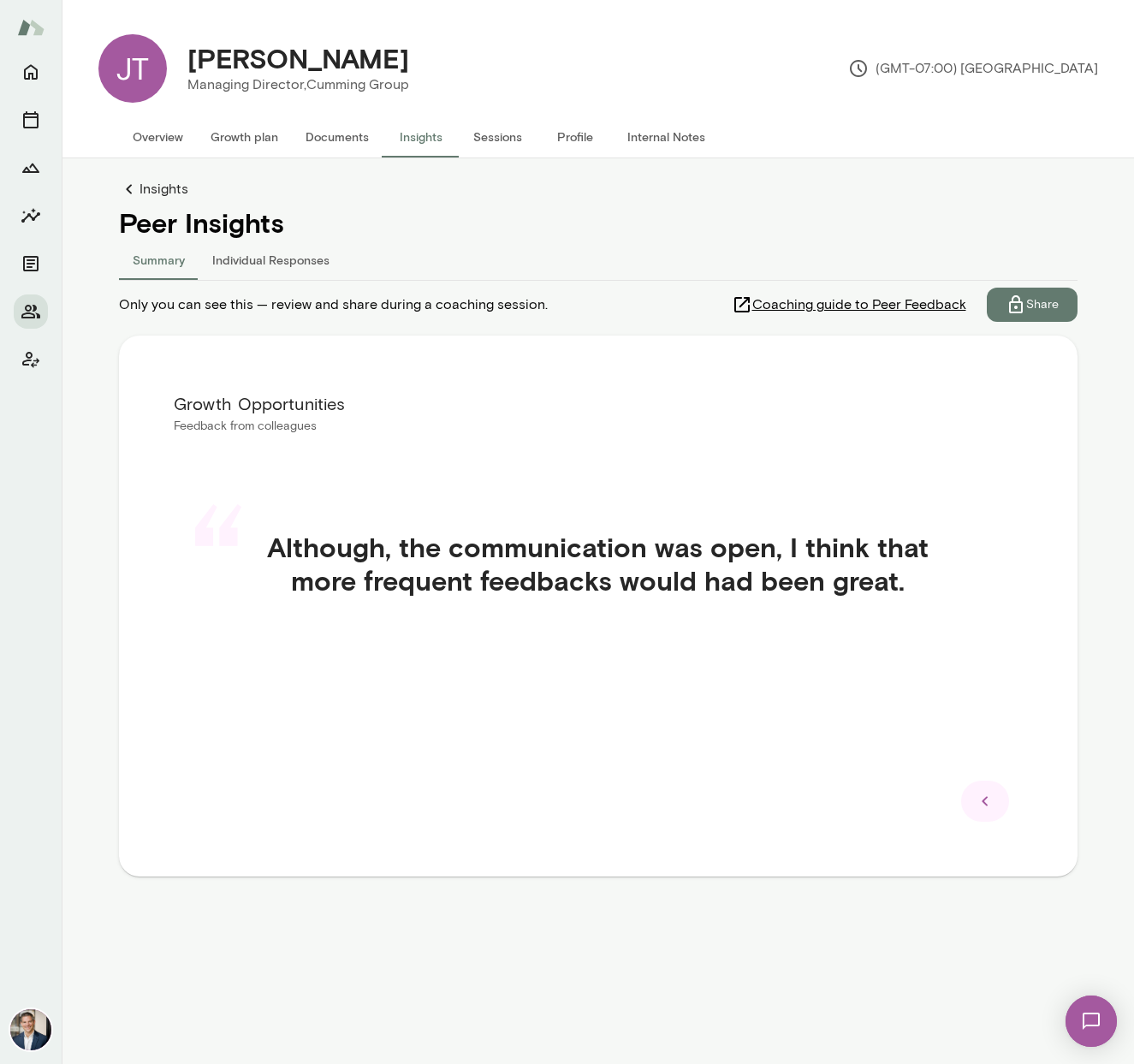
click at [169, 185] on link "Insights" at bounding box center [598, 189] width 959 height 21
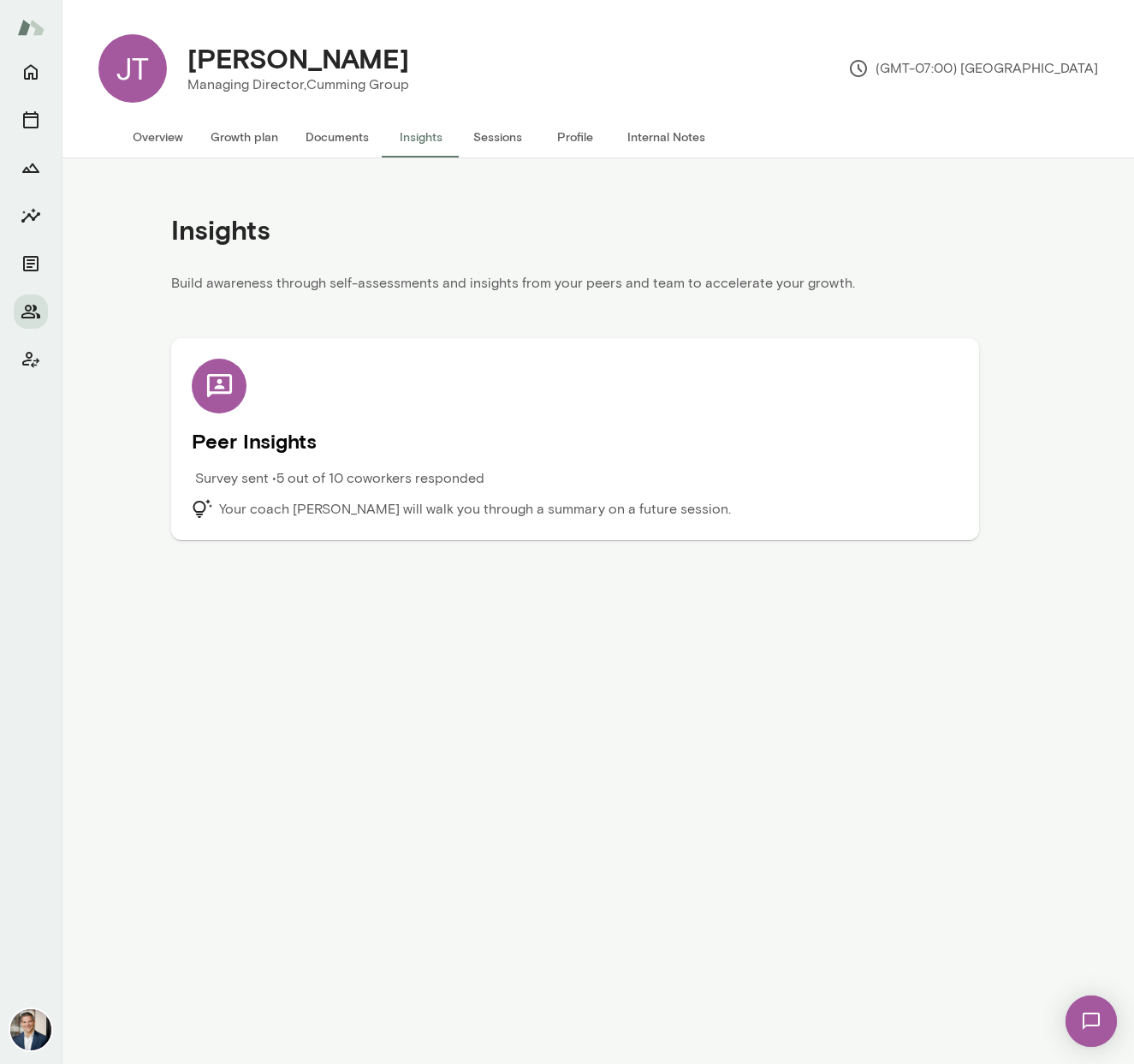
click at [372, 499] on p "Your coach Mark Zschocke will walk you through a summary on a future session." at bounding box center [475, 510] width 512 height 21
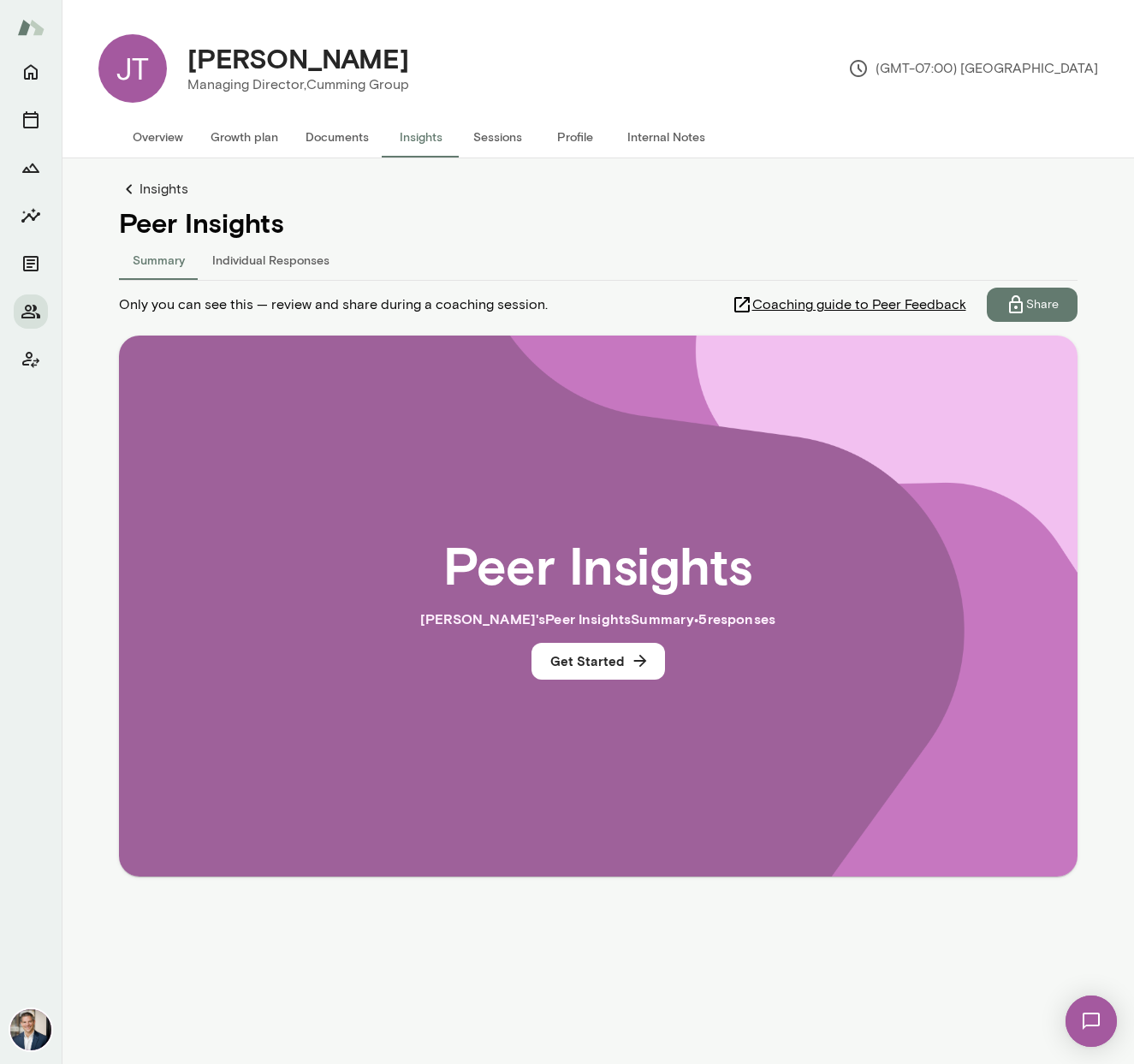
click at [272, 259] on button "Individual Responses" at bounding box center [271, 259] width 144 height 41
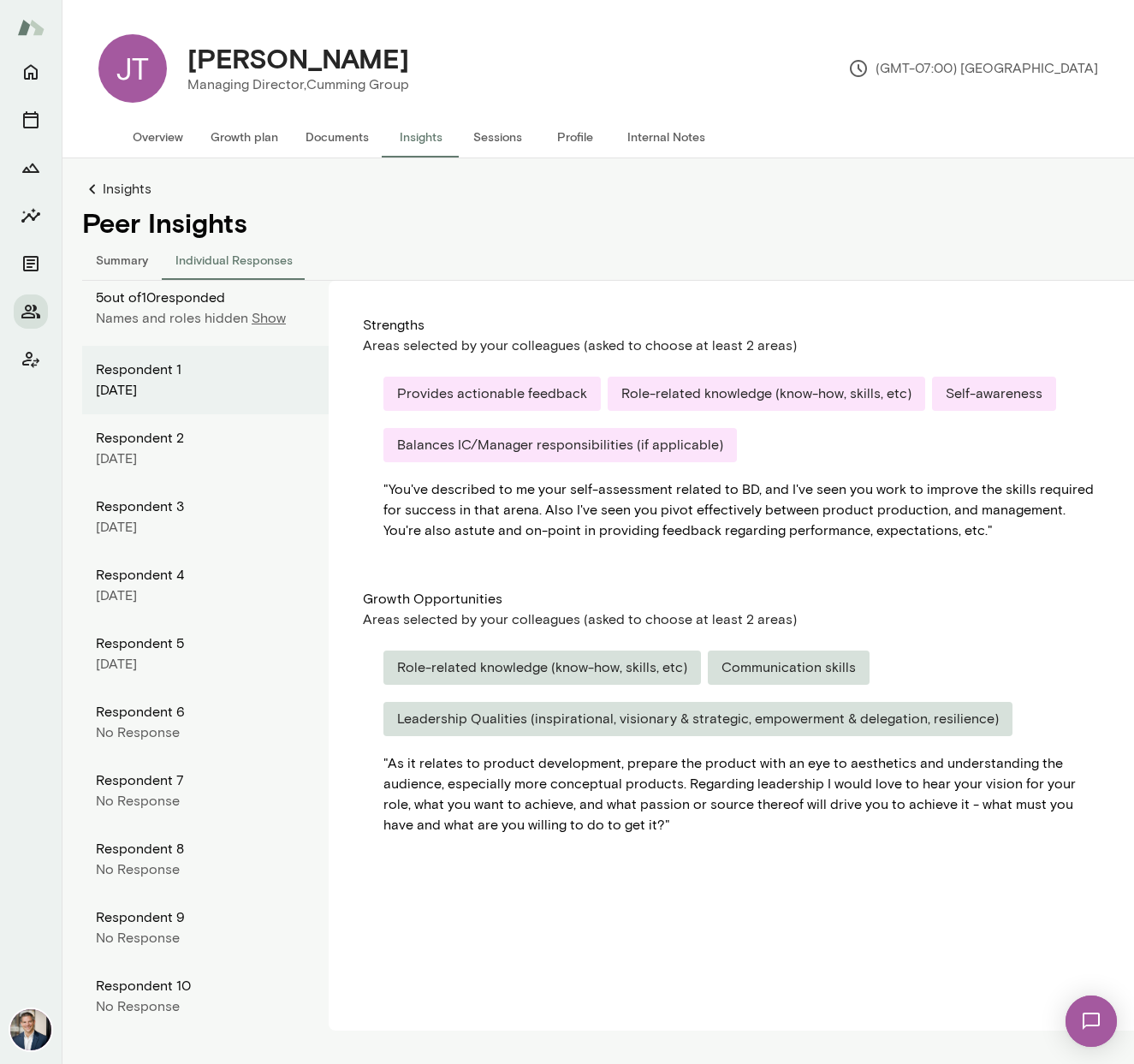
click at [171, 712] on div "Respondent 6" at bounding box center [205, 712] width 219 height 21
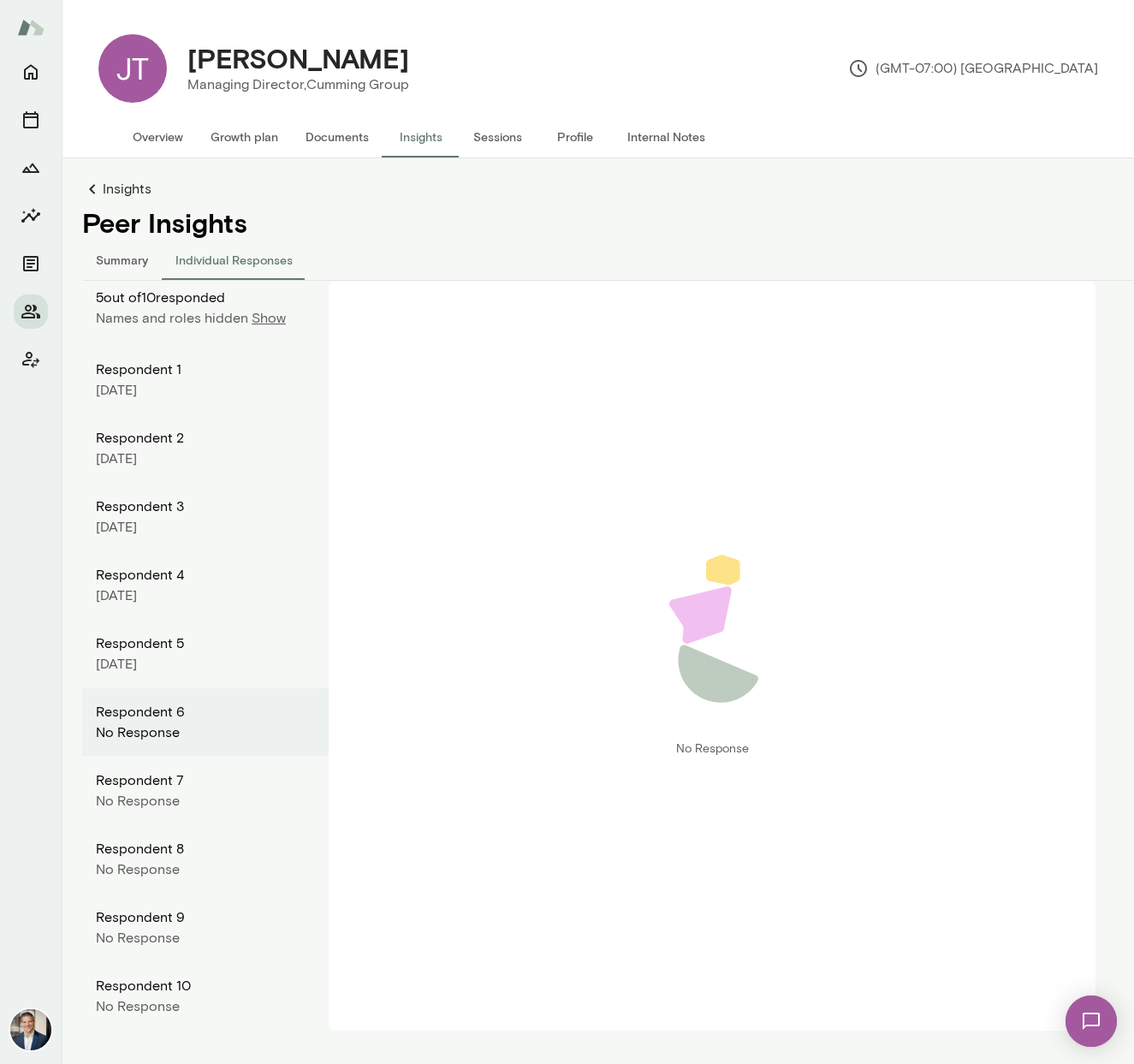
click at [278, 320] on p "Show" at bounding box center [269, 318] width 35 height 21
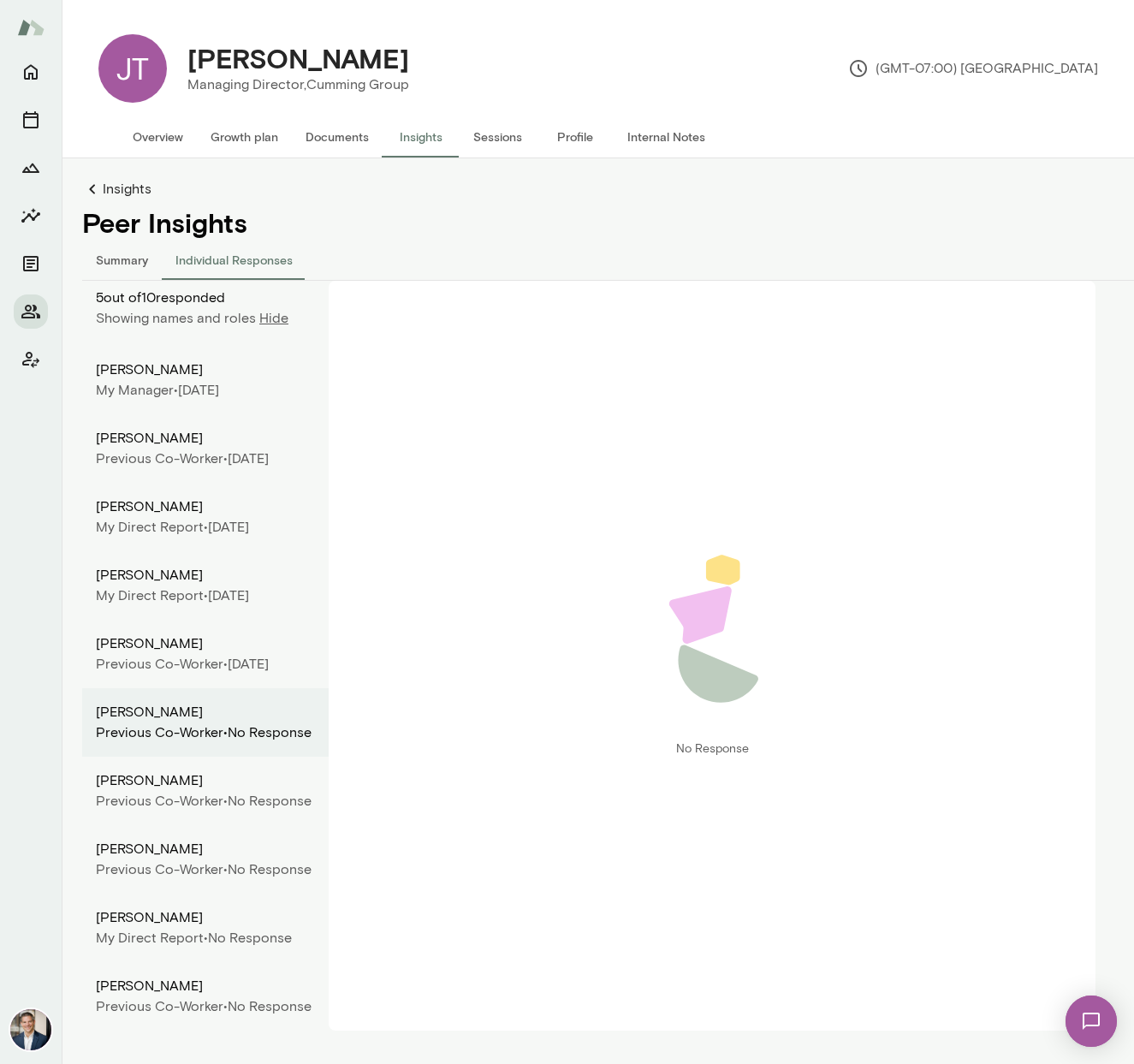
click at [169, 381] on div "My Manager •" at bounding box center [137, 391] width 82 height 21
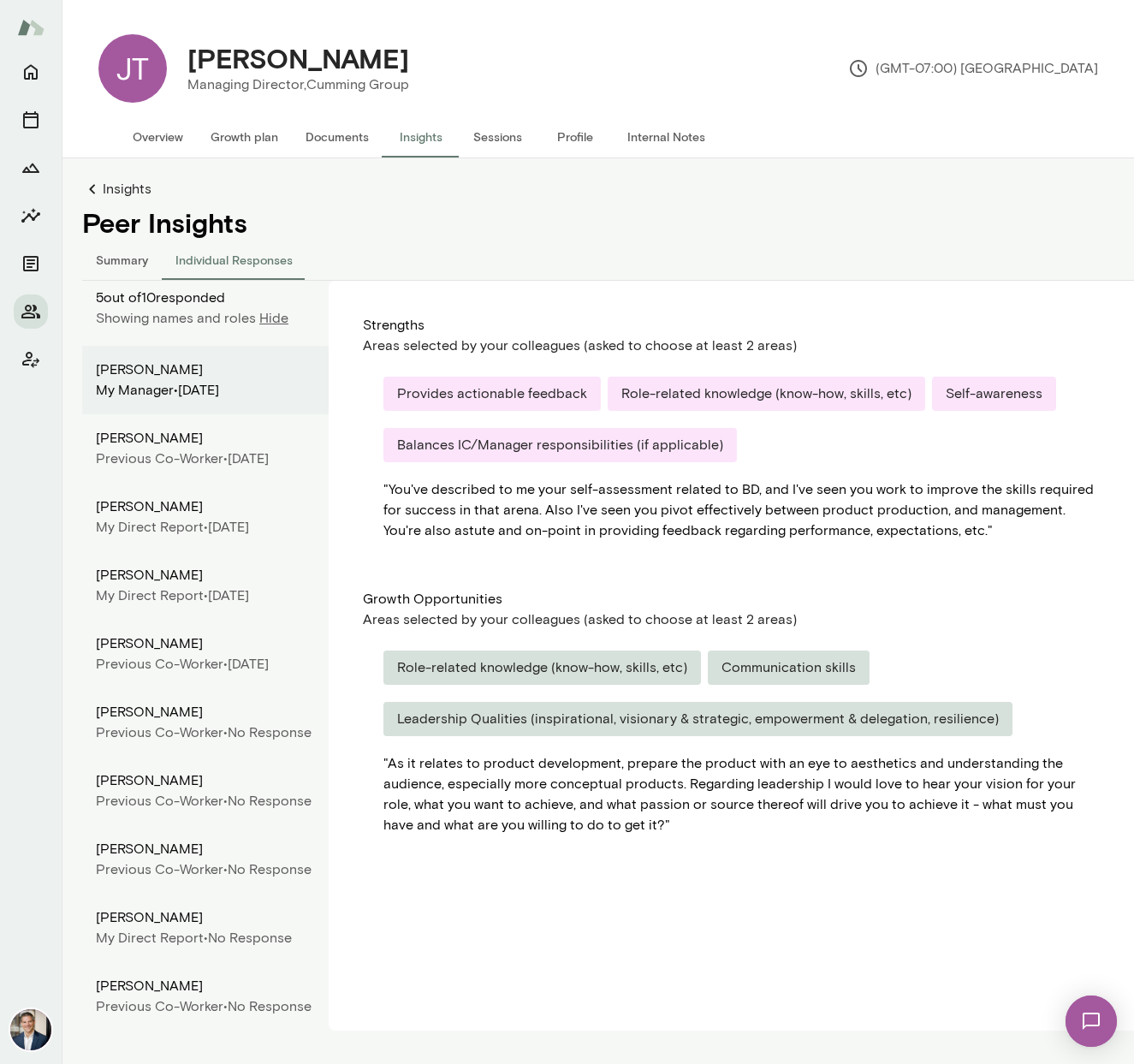
click at [261, 314] on p "Hide" at bounding box center [273, 318] width 29 height 21
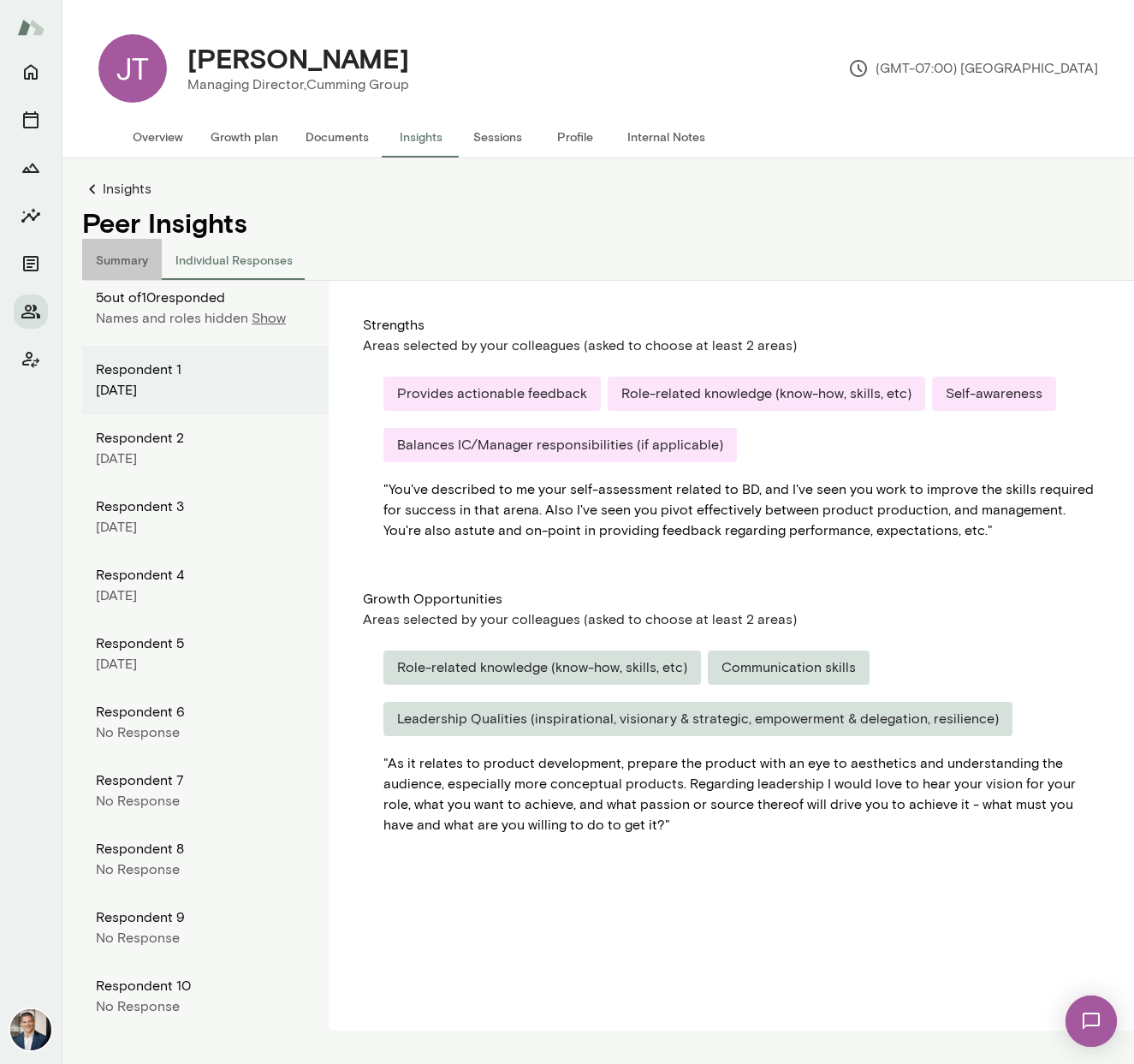
click at [131, 264] on button "Summary" at bounding box center [122, 259] width 80 height 41
